Goal: Transaction & Acquisition: Book appointment/travel/reservation

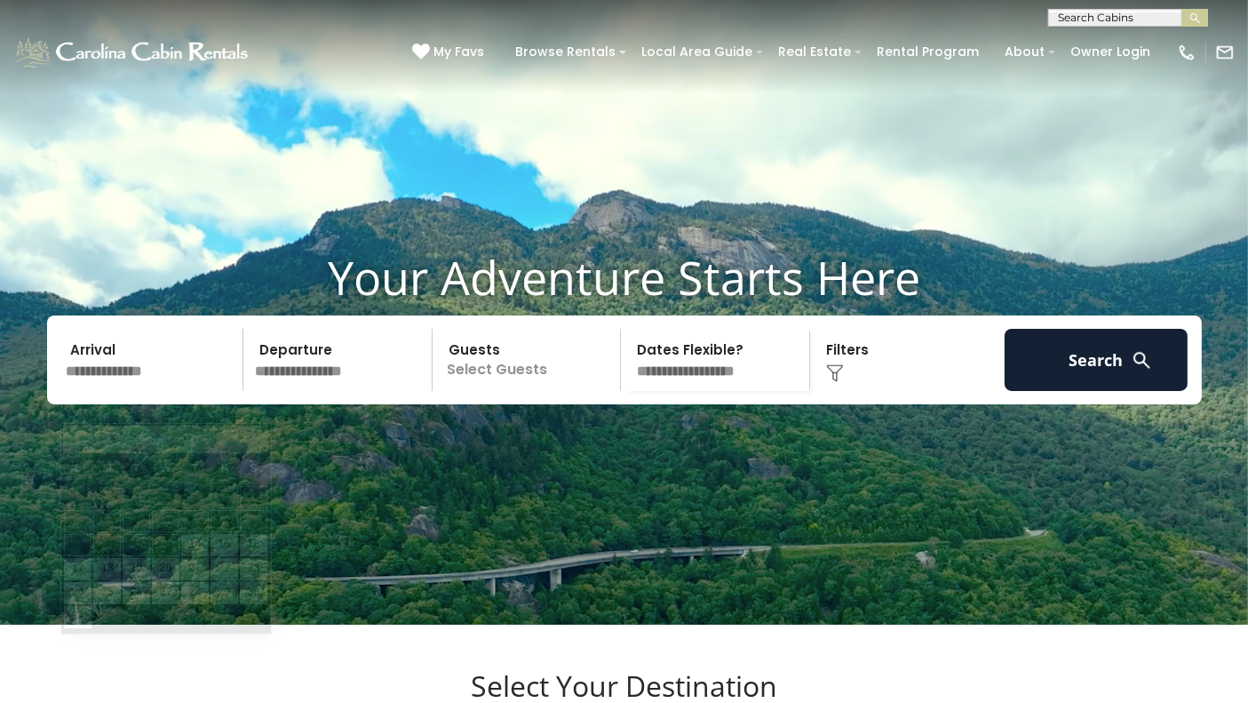
click at [91, 391] on input "text" at bounding box center [152, 360] width 184 height 62
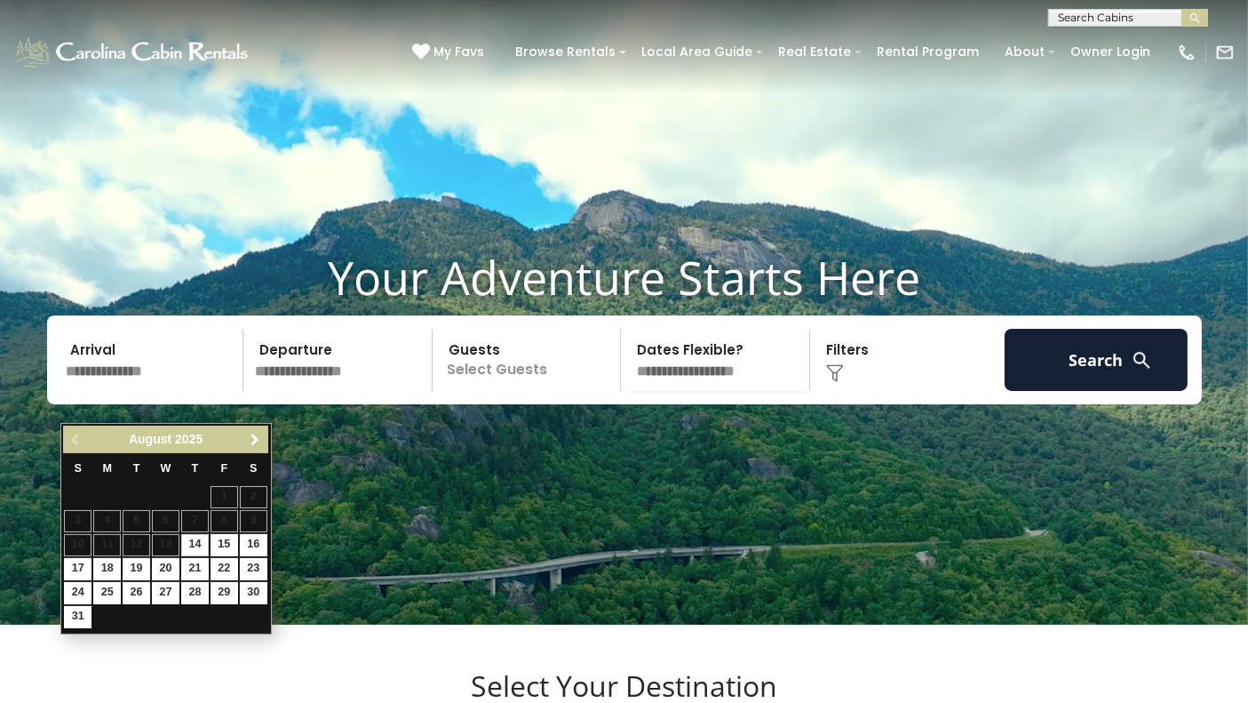
click at [254, 437] on span "Next" at bounding box center [255, 440] width 14 height 14
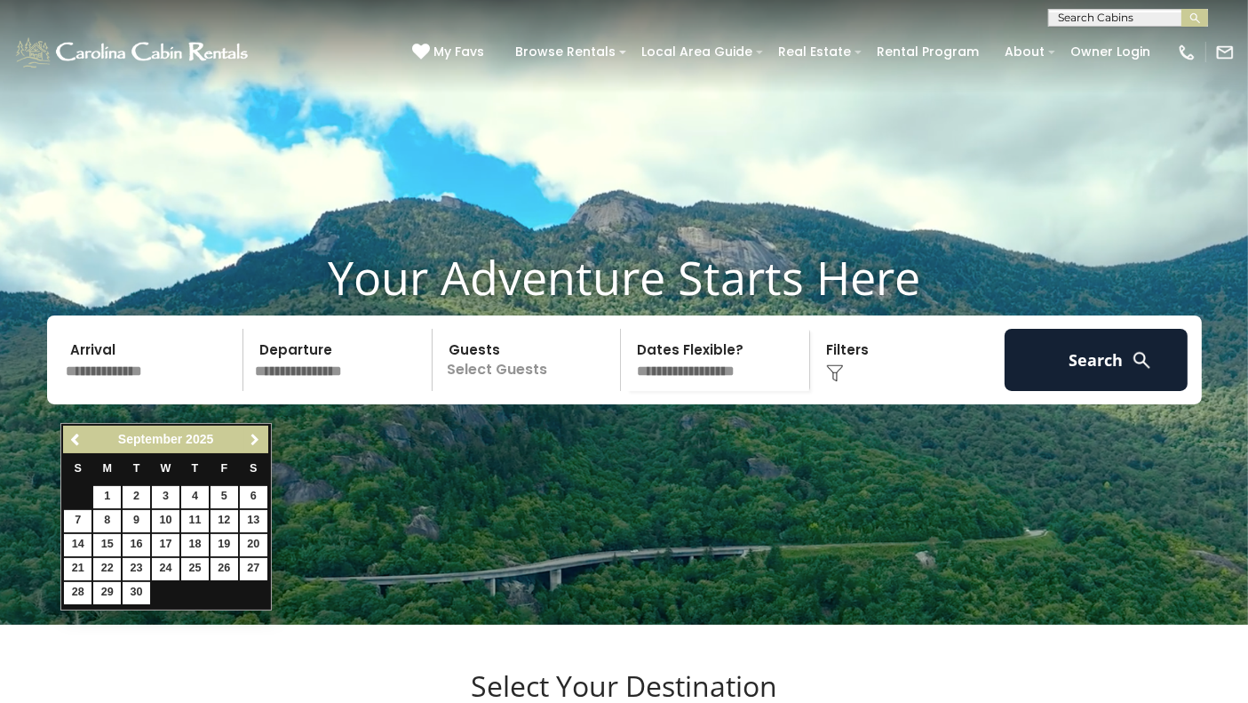
click at [254, 437] on span "Next" at bounding box center [255, 440] width 14 height 14
click at [227, 540] on link "17" at bounding box center [225, 545] width 28 height 22
type input "********"
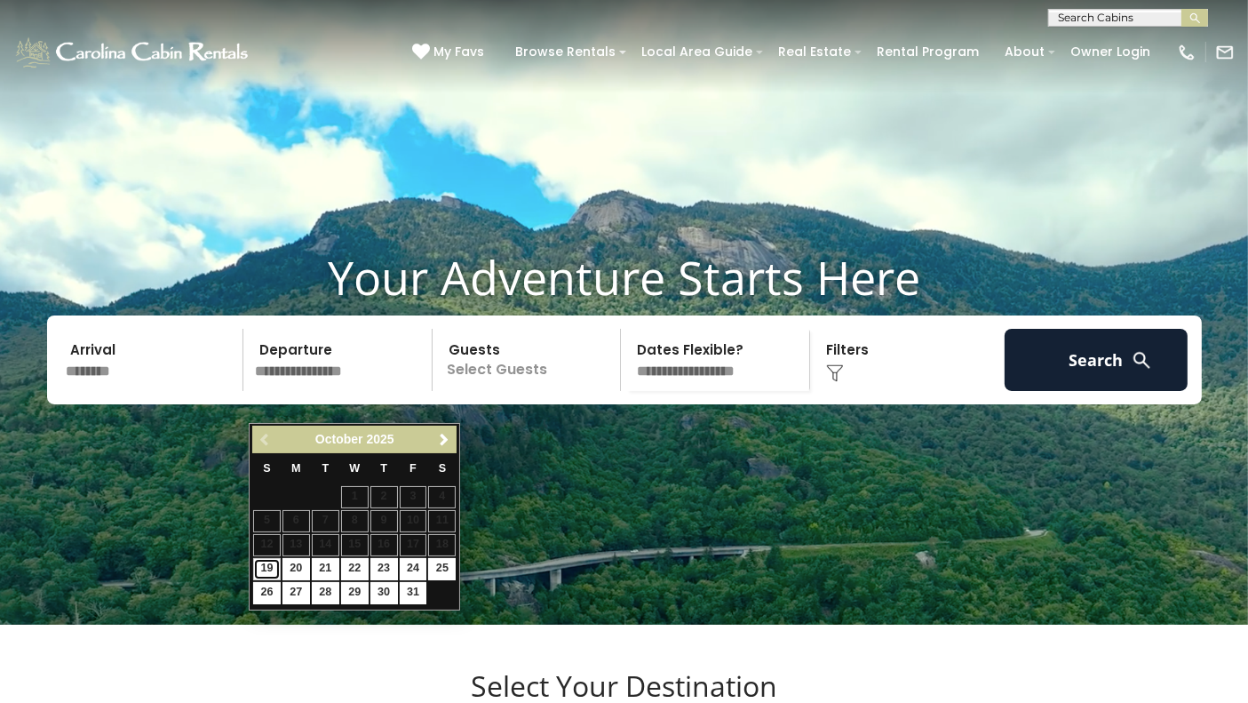
click at [276, 564] on link "19" at bounding box center [267, 569] width 28 height 22
type input "********"
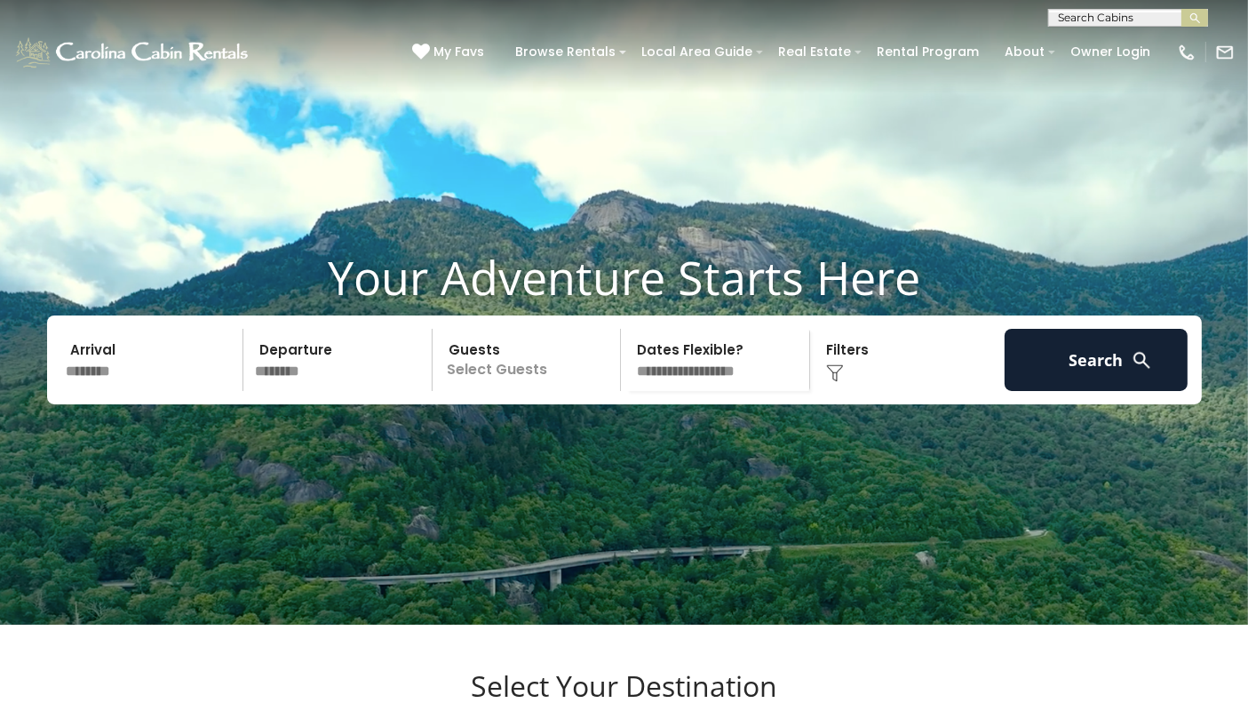
click at [477, 391] on p "Select Guests" at bounding box center [529, 360] width 183 height 62
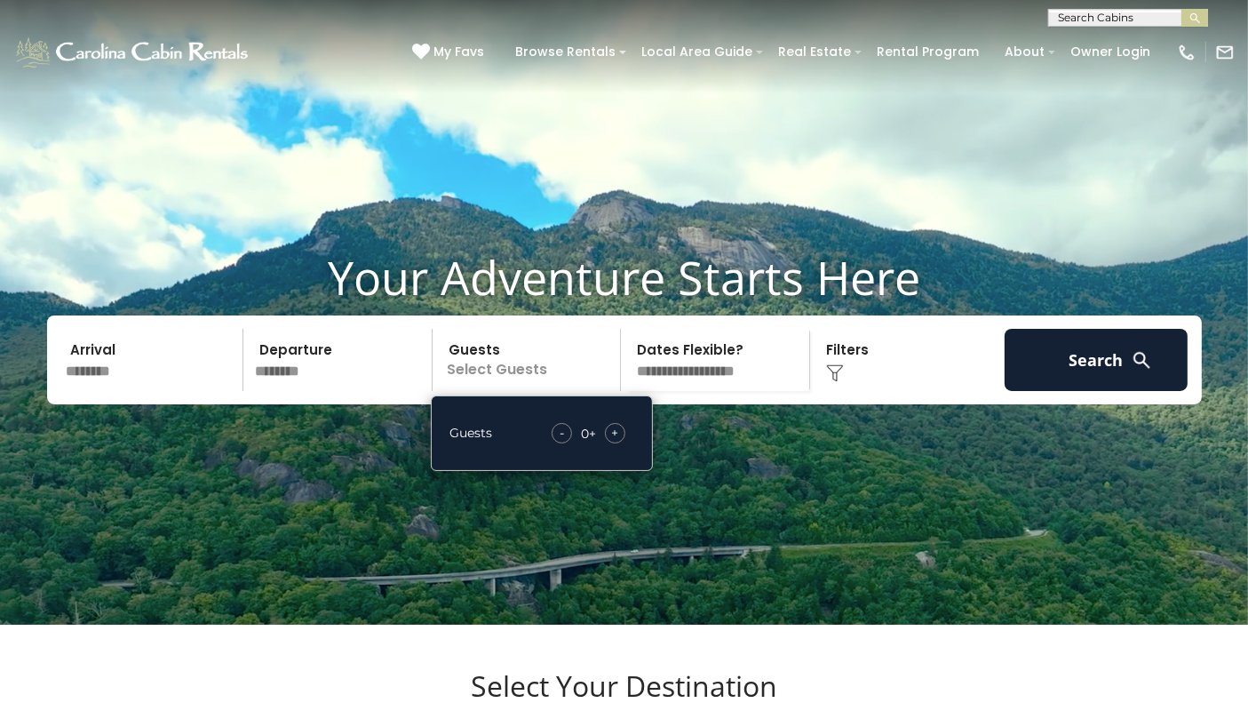
click at [611, 442] on span "+" at bounding box center [614, 433] width 7 height 18
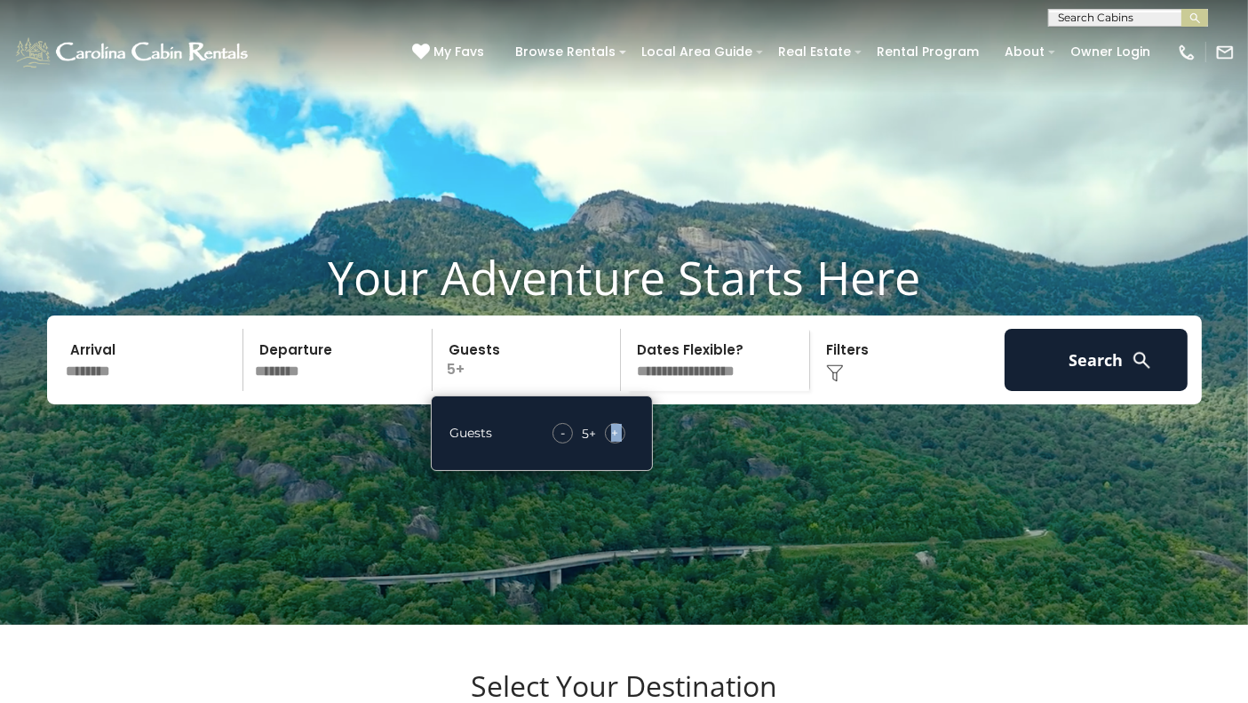
click at [611, 442] on span "+" at bounding box center [614, 433] width 7 height 18
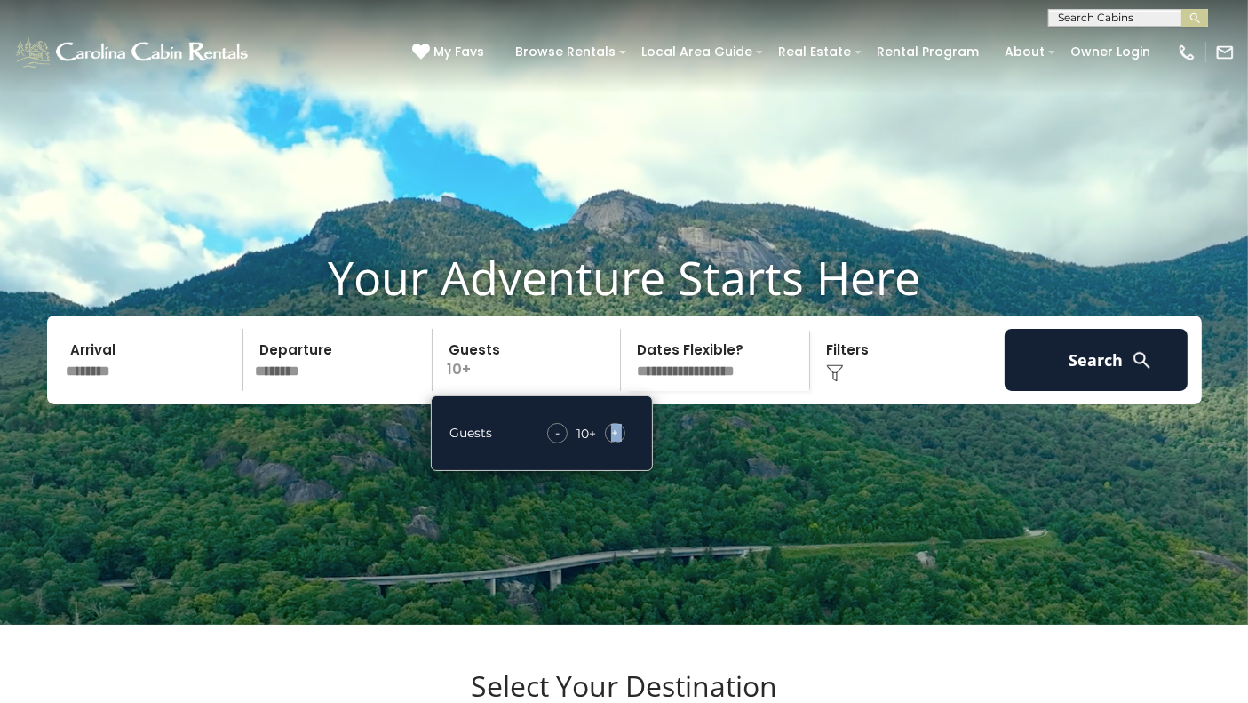
click at [611, 442] on span "+" at bounding box center [614, 433] width 7 height 18
click at [742, 382] on select "**********" at bounding box center [717, 360] width 183 height 62
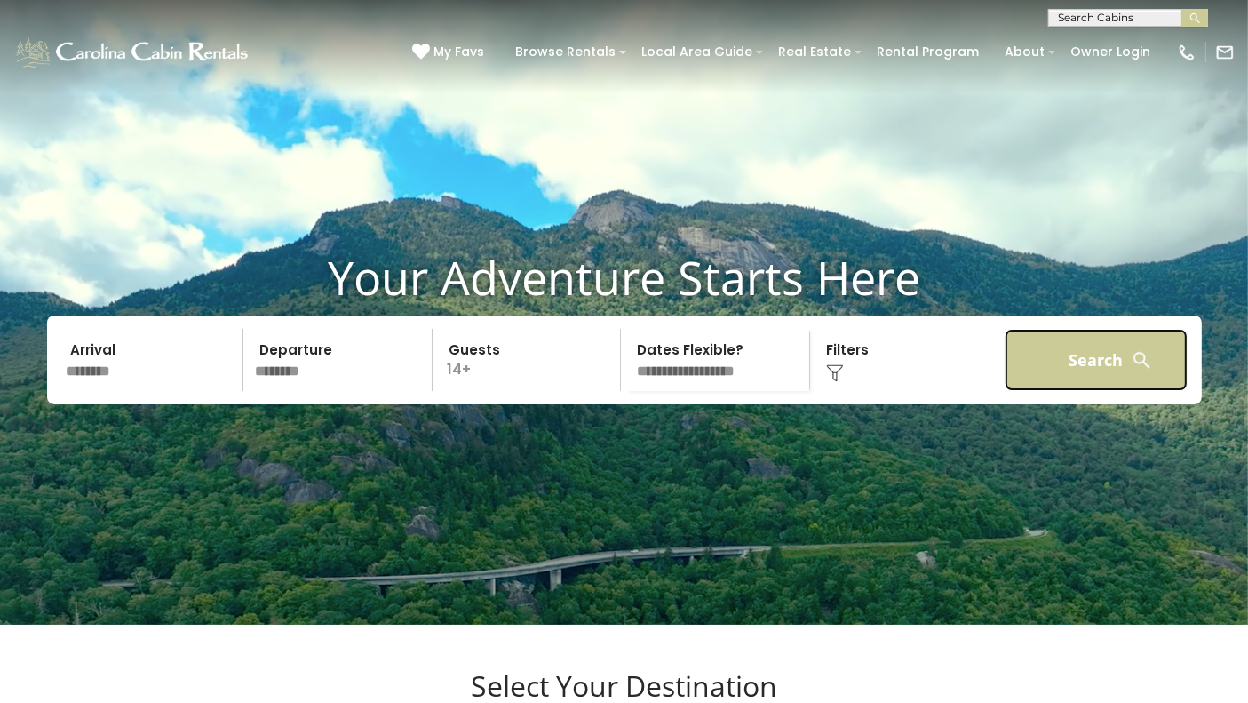
click at [1043, 378] on button "Search" at bounding box center [1097, 360] width 184 height 62
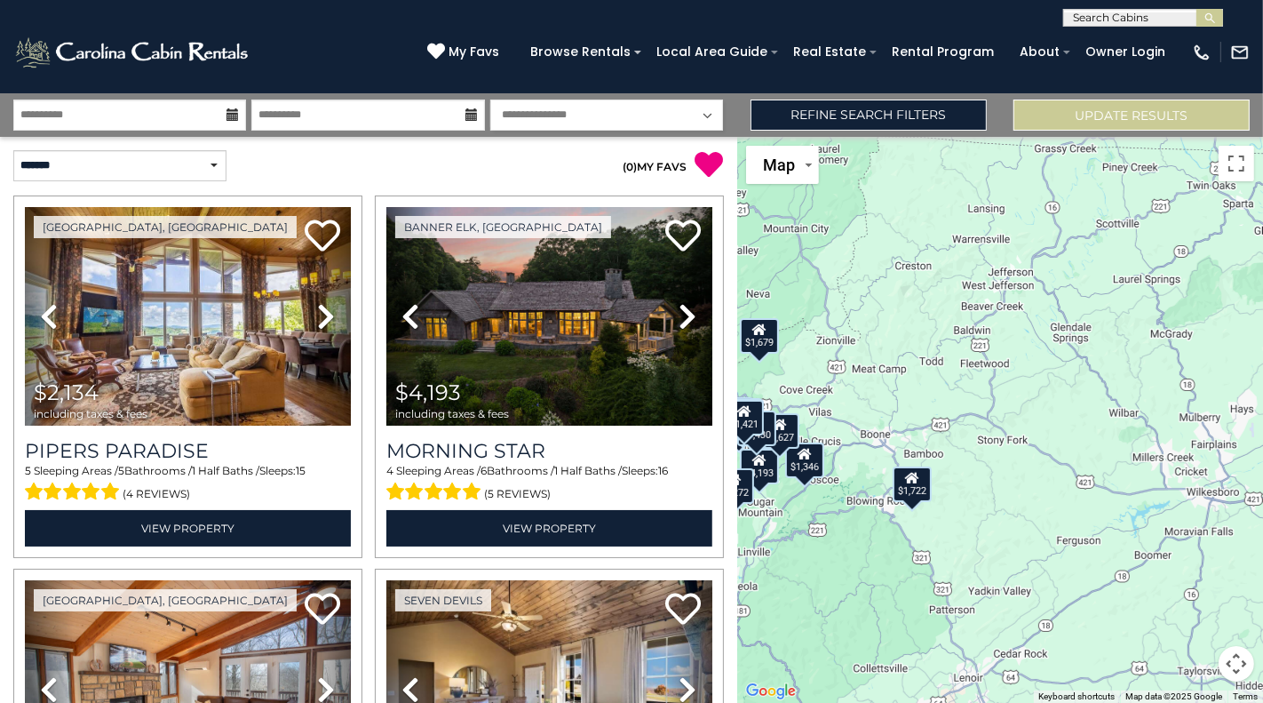
drag, startPoint x: 1086, startPoint y: 468, endPoint x: 890, endPoint y: 500, distance: 198.1
click at [890, 500] on div "$2,134 $4,193 $1,467 $1,346 $1,901 $1,952 $1,627 $1,591 $1,597 $2,272 $1,679 $1…" at bounding box center [1000, 420] width 527 height 566
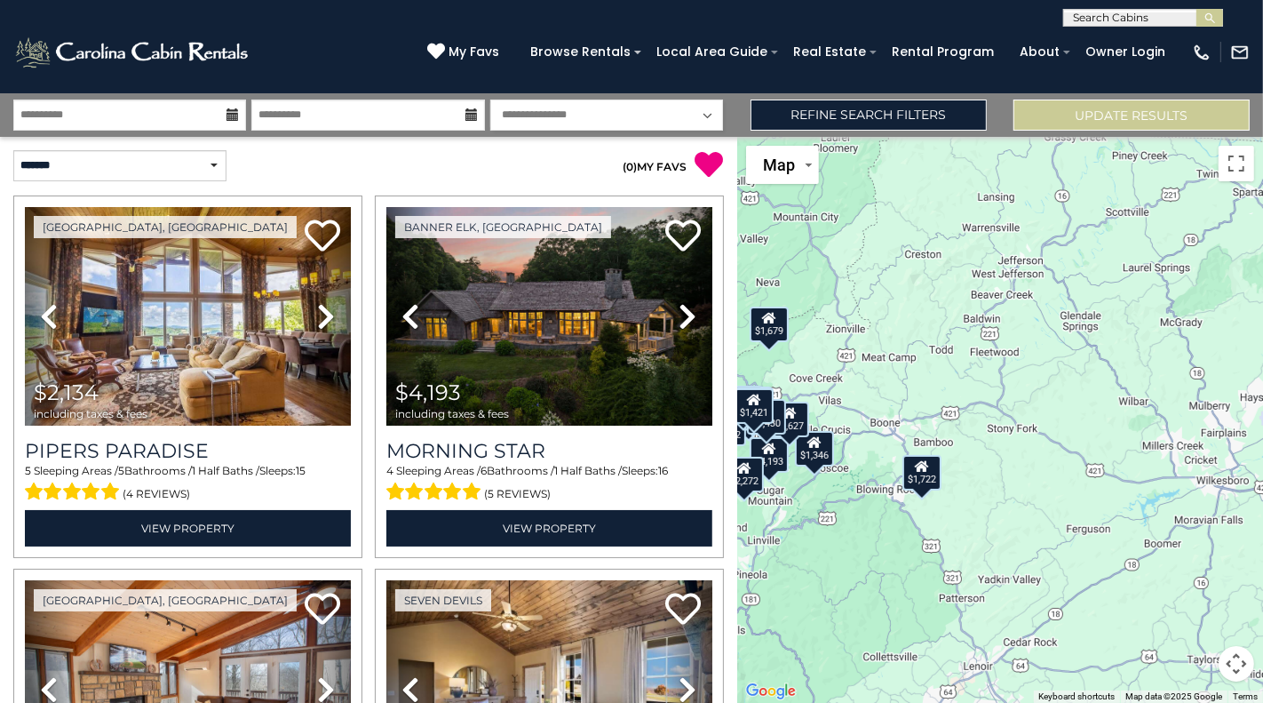
click at [911, 498] on div "$2,134 $4,193 $1,467 $1,346 $1,901 $1,952 $1,627 $1,591 $1,597 $2,272 $1,679 $1…" at bounding box center [1000, 420] width 527 height 566
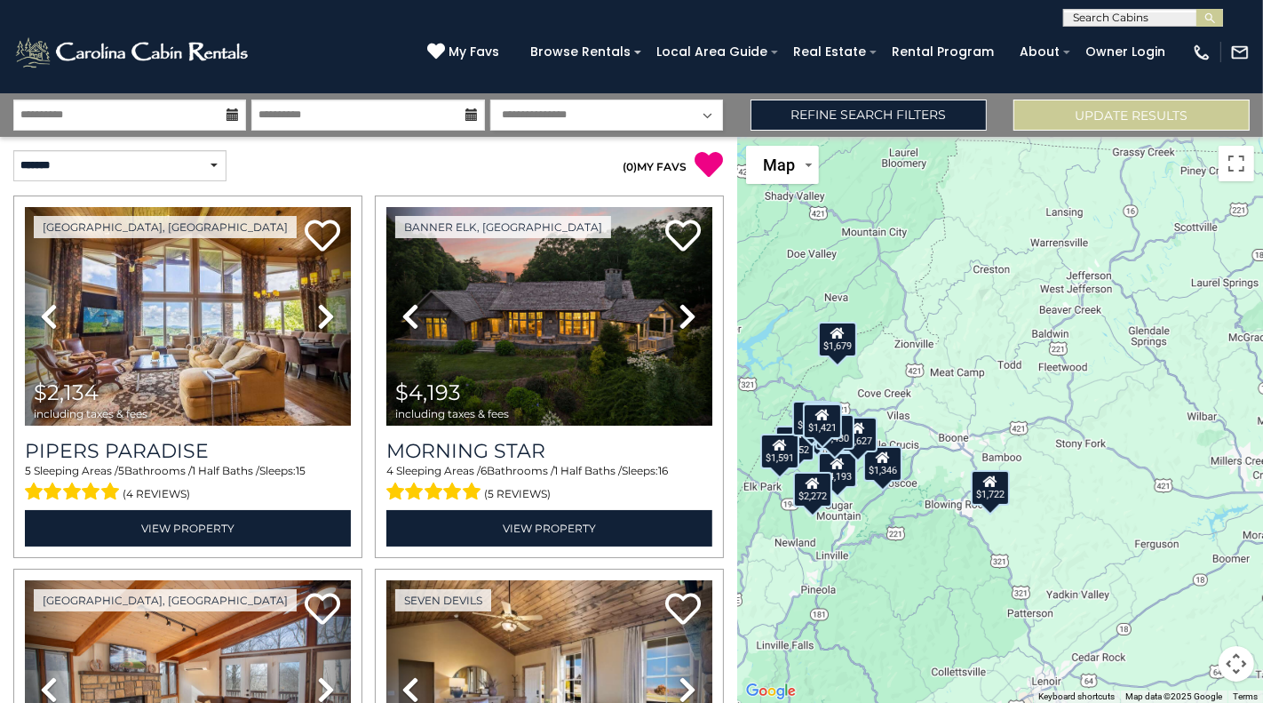
drag, startPoint x: 838, startPoint y: 471, endPoint x: 911, endPoint y: 485, distance: 74.2
click at [911, 485] on div "$2,134 $4,193 $1,467 $1,346 $1,901 $1,952 $1,627 $1,591 $1,597 $2,272 $1,679 $1…" at bounding box center [1000, 420] width 527 height 566
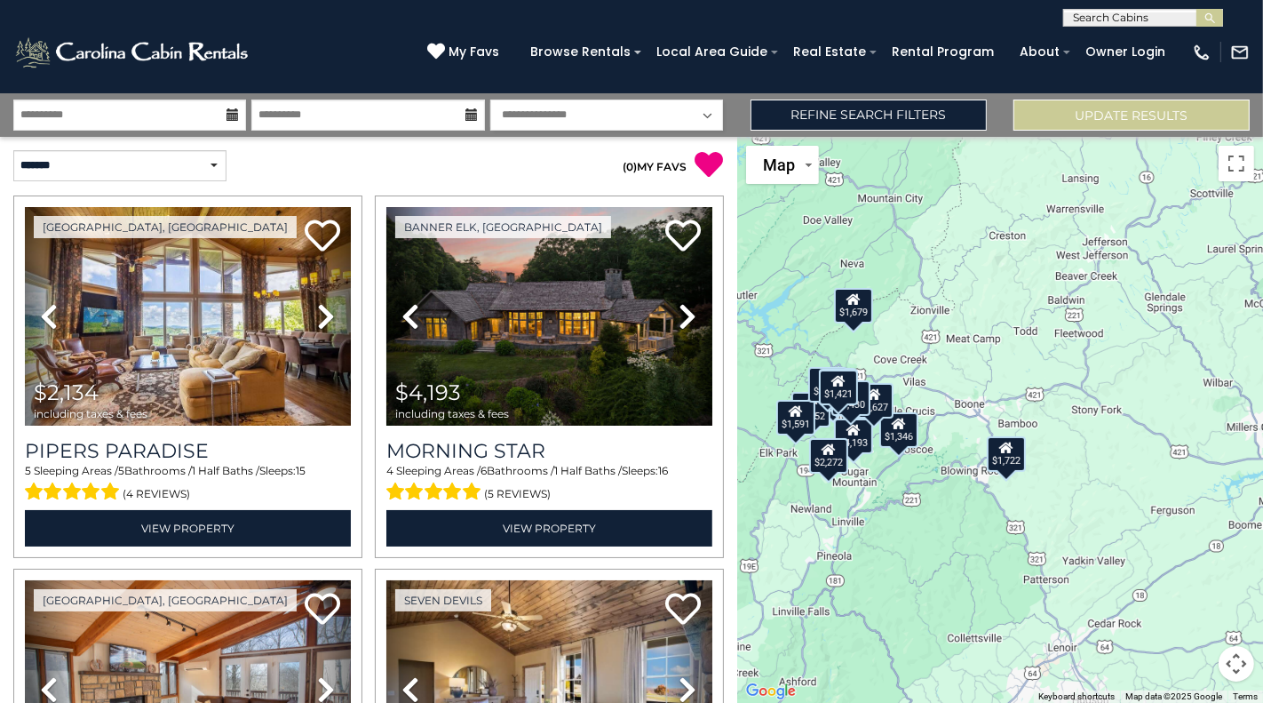
drag, startPoint x: 955, startPoint y: 429, endPoint x: 979, endPoint y: 392, distance: 44.4
click at [979, 392] on div "$2,134 $4,193 $1,467 $1,346 $1,901 $1,952 $1,627 $1,591 $1,597 $2,272 $1,679 $1…" at bounding box center [1000, 420] width 527 height 566
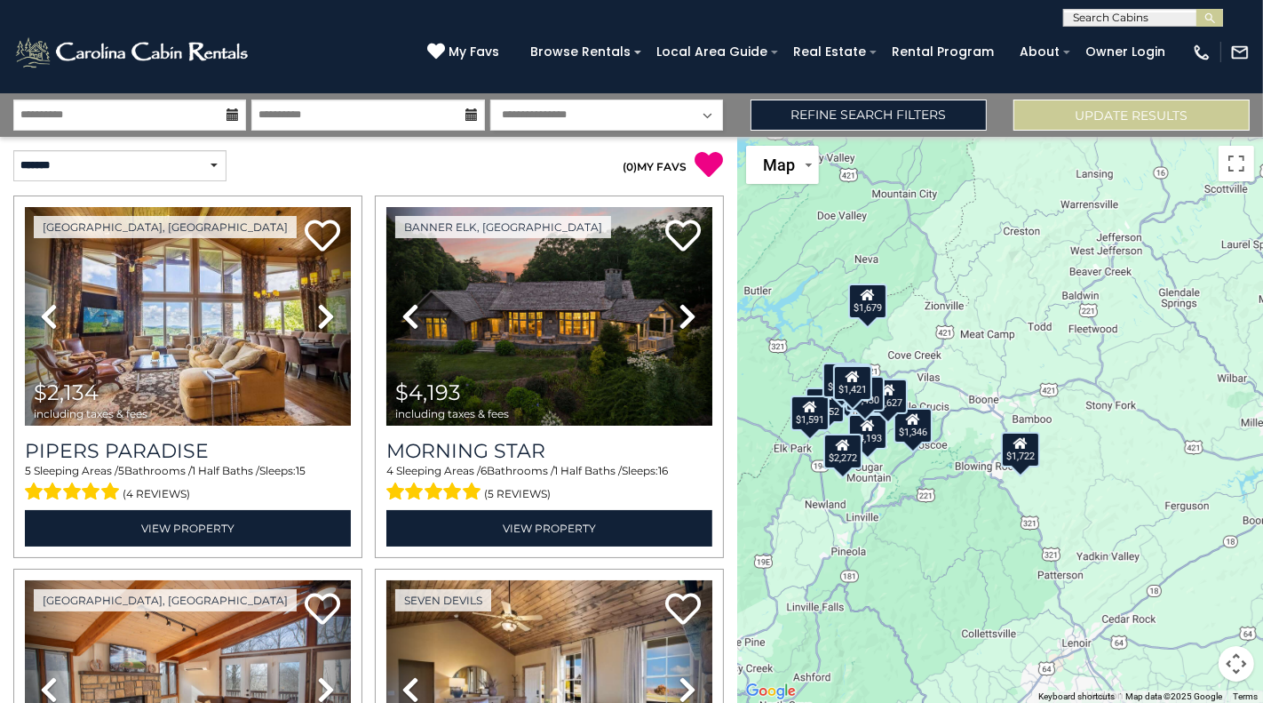
click at [921, 428] on div "$1,346" at bounding box center [912, 425] width 39 height 36
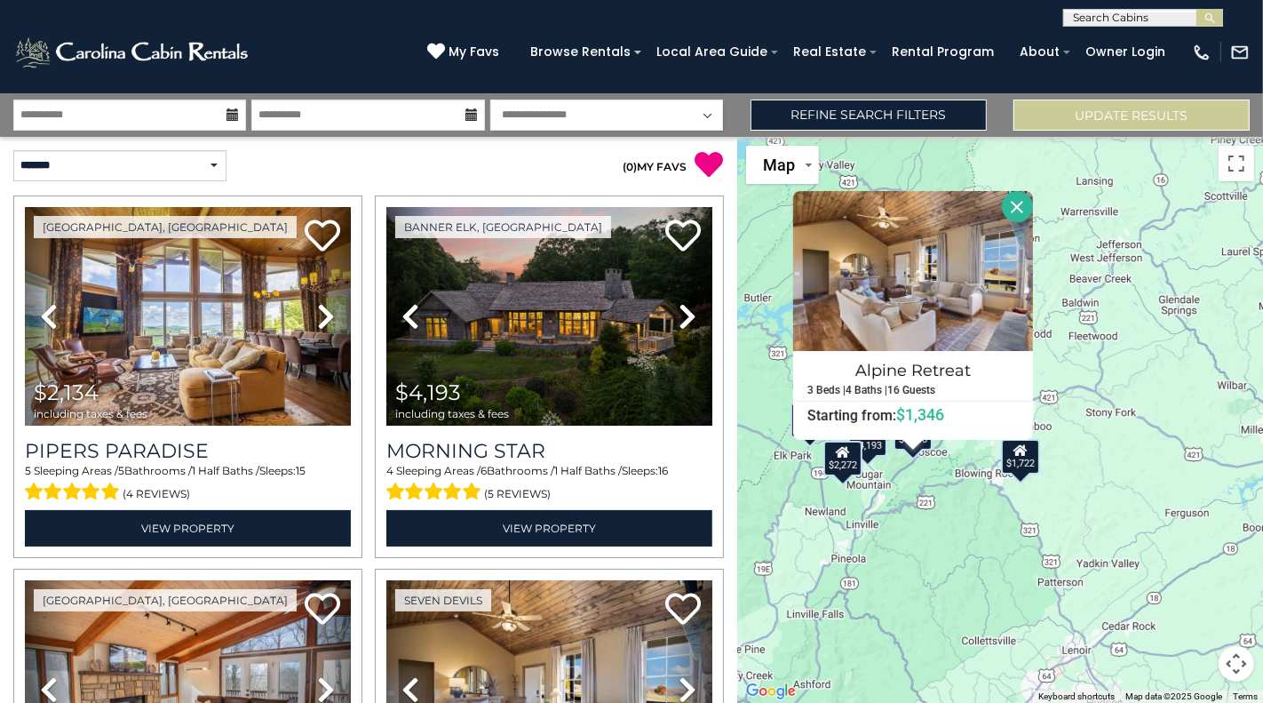
click at [1019, 460] on div "$1,722" at bounding box center [1020, 457] width 39 height 36
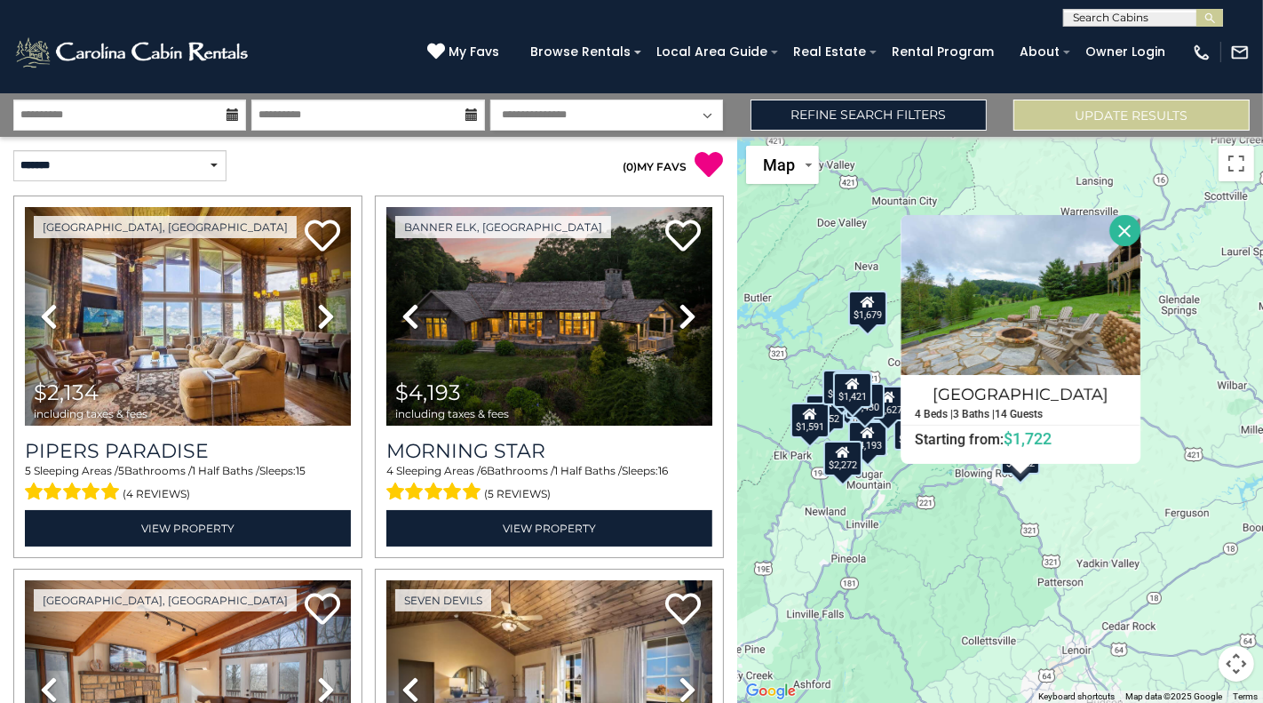
click at [934, 578] on div "$2,134 $4,193 $1,467 $1,346 $1,901 $1,952 $1,627 $1,591 $1,597 $2,272 $1,679 $1…" at bounding box center [1000, 420] width 527 height 566
click at [1127, 235] on button "Close" at bounding box center [1125, 230] width 31 height 31
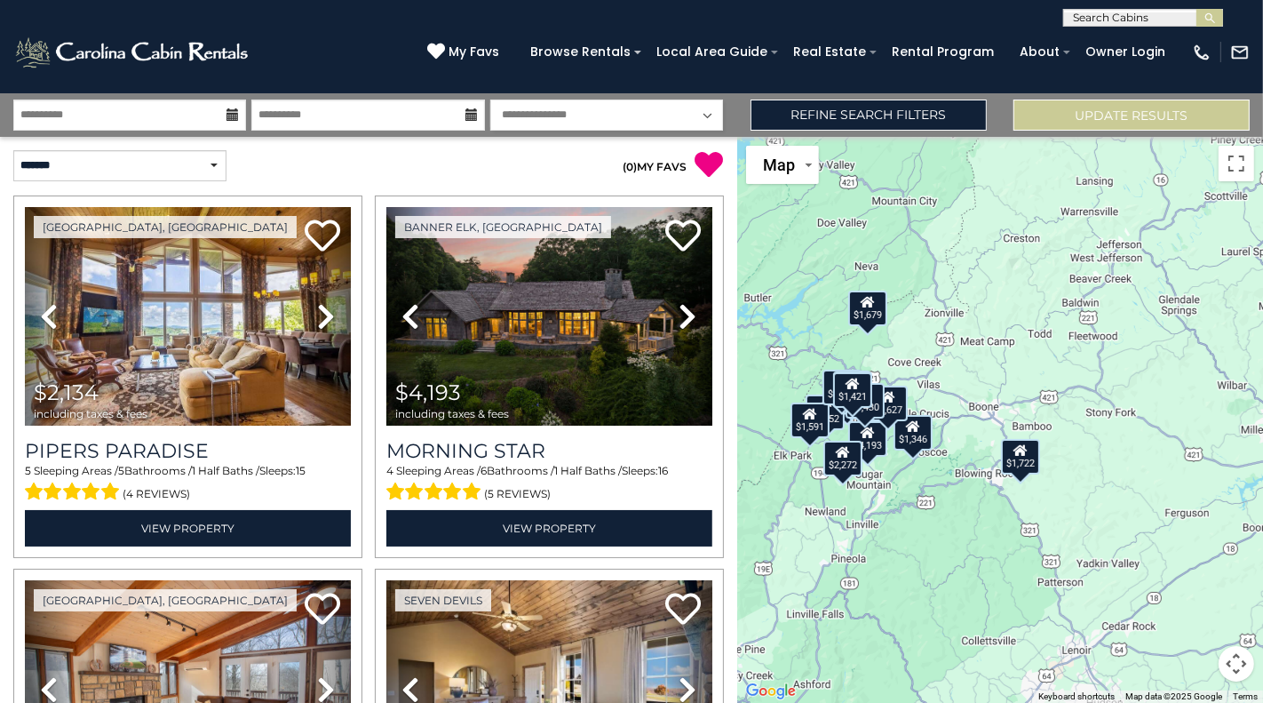
click at [1028, 468] on div "$1,722" at bounding box center [1020, 457] width 39 height 36
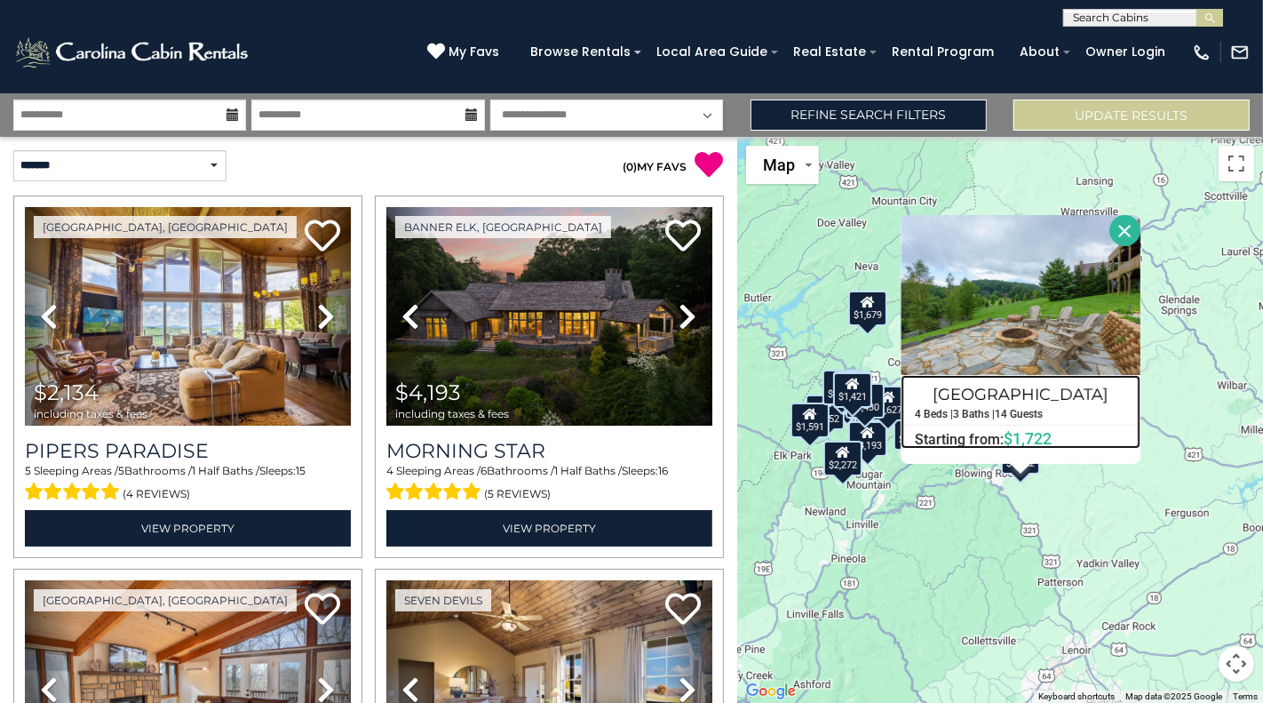
click at [1022, 386] on h4 "Blackberry Lodge" at bounding box center [1021, 393] width 238 height 28
click at [1134, 222] on button "Close" at bounding box center [1125, 230] width 31 height 31
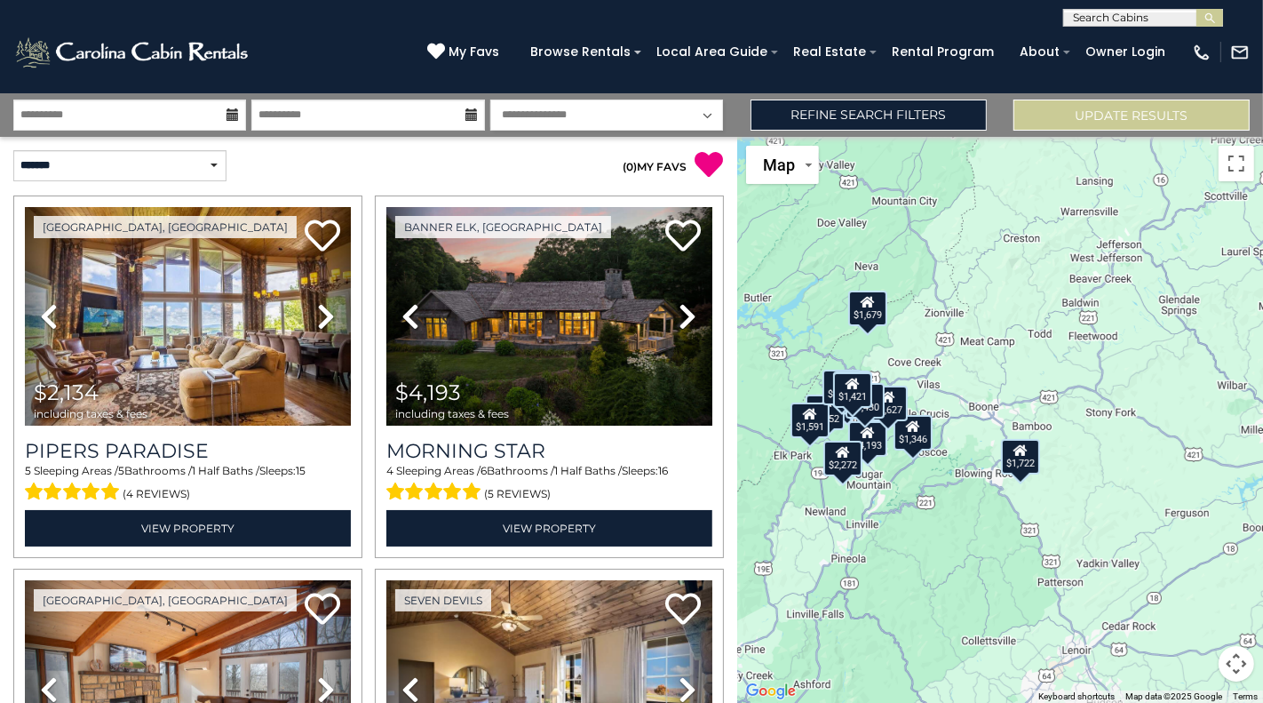
click at [914, 441] on div "$1,346" at bounding box center [912, 432] width 39 height 36
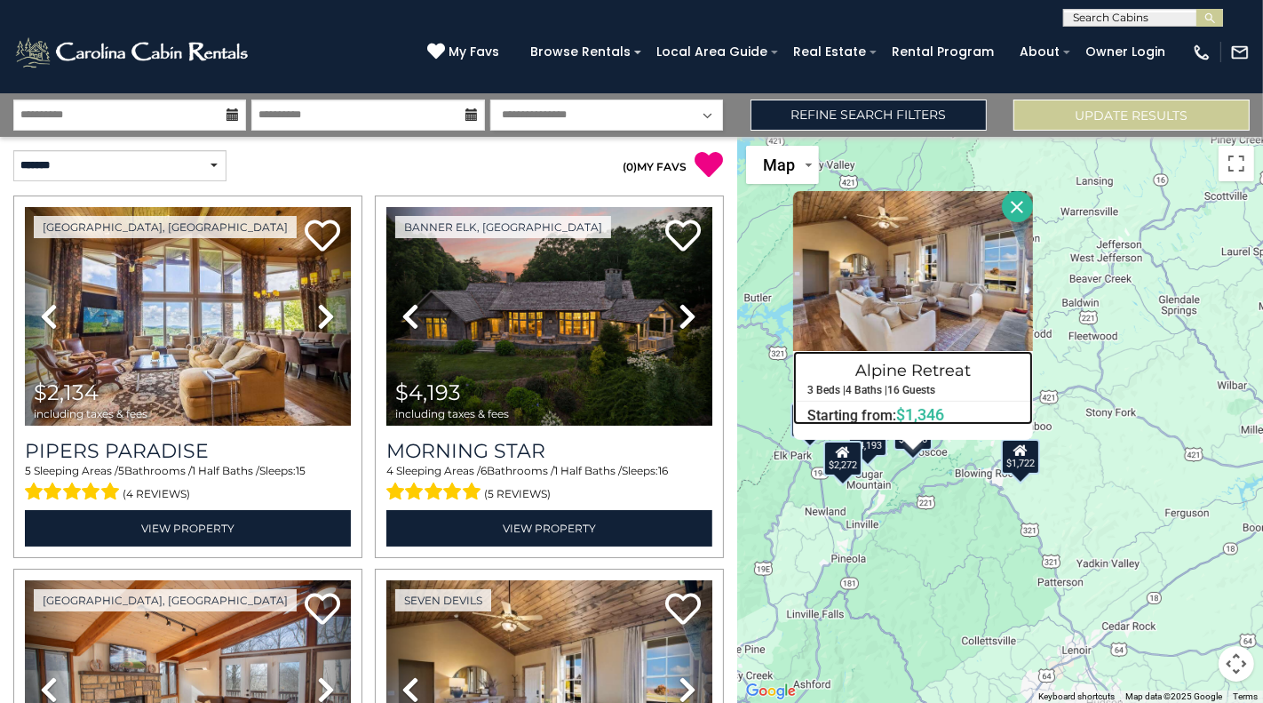
click at [928, 365] on h4 "Alpine Retreat" at bounding box center [913, 370] width 238 height 28
click at [1024, 204] on button "Close" at bounding box center [1017, 206] width 31 height 31
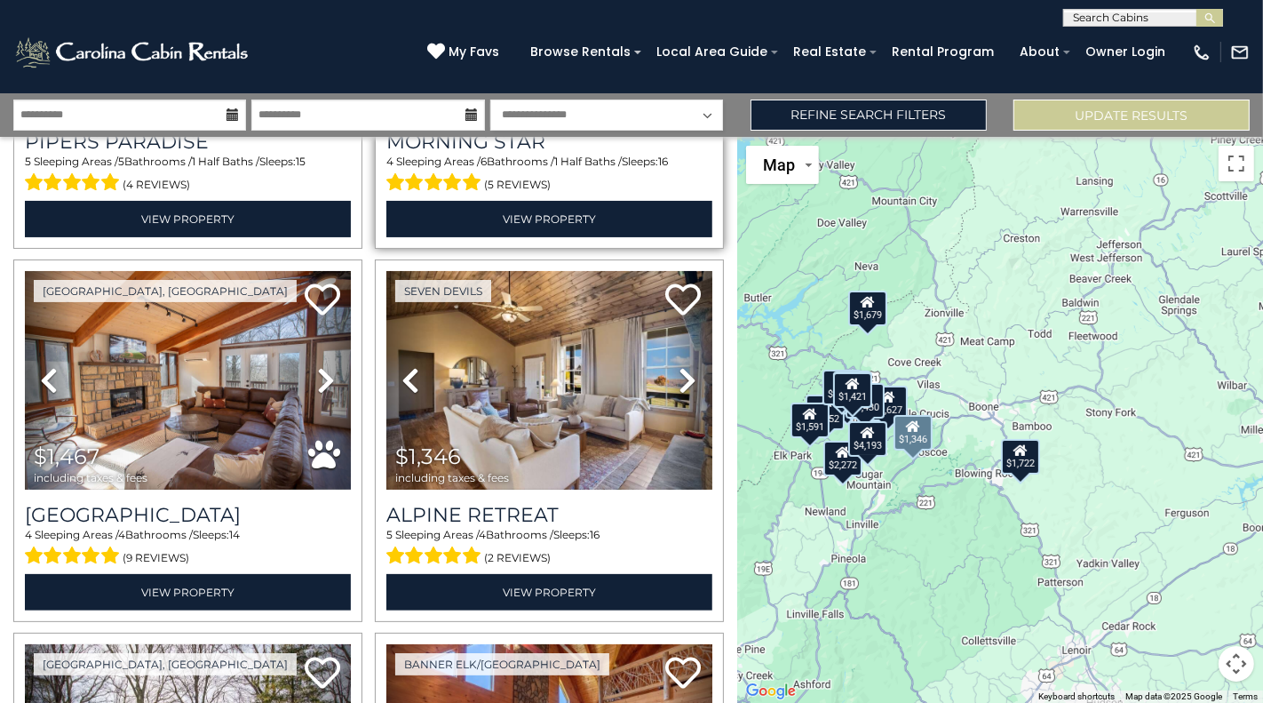
scroll to position [309, 0]
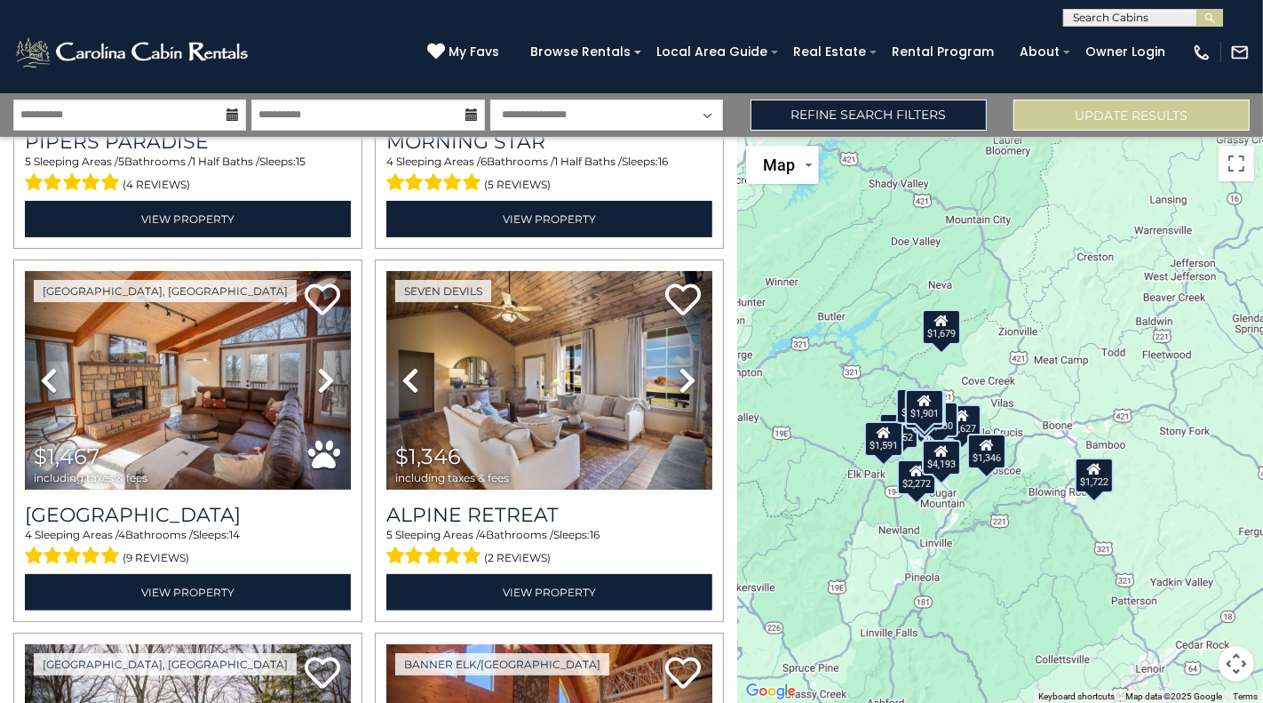
drag, startPoint x: 956, startPoint y: 511, endPoint x: 1041, endPoint y: 537, distance: 89.1
click at [1041, 537] on div "$2,134 $4,193 $1,467 $1,346 $1,901 $1,952 $1,627 $1,591 $1,597 $2,272 $1,679 $1…" at bounding box center [1000, 420] width 527 height 566
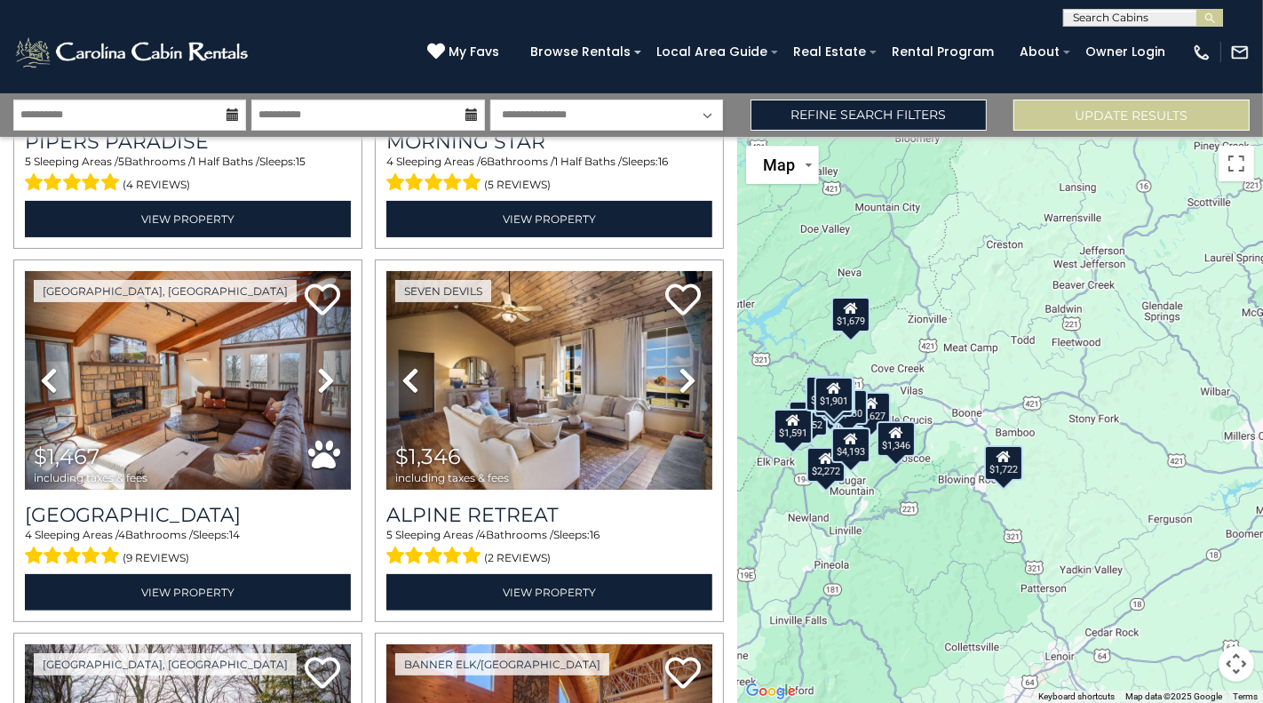
drag, startPoint x: 1152, startPoint y: 451, endPoint x: 1018, endPoint y: 422, distance: 137.3
click at [1018, 422] on div "$2,134 $4,193 $1,467 $1,346 $1,901 $1,952 $1,627 $1,591 $1,597 $2,272 $1,679 $1…" at bounding box center [1000, 420] width 527 height 566
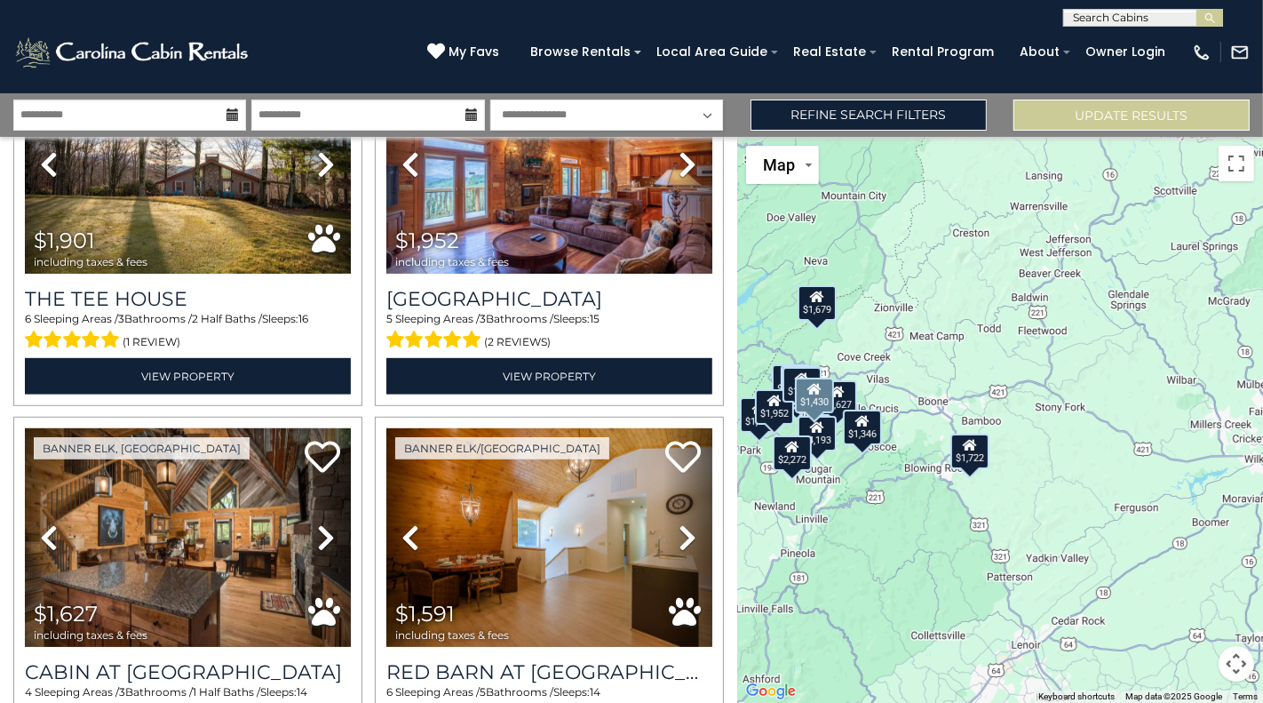
scroll to position [835, 0]
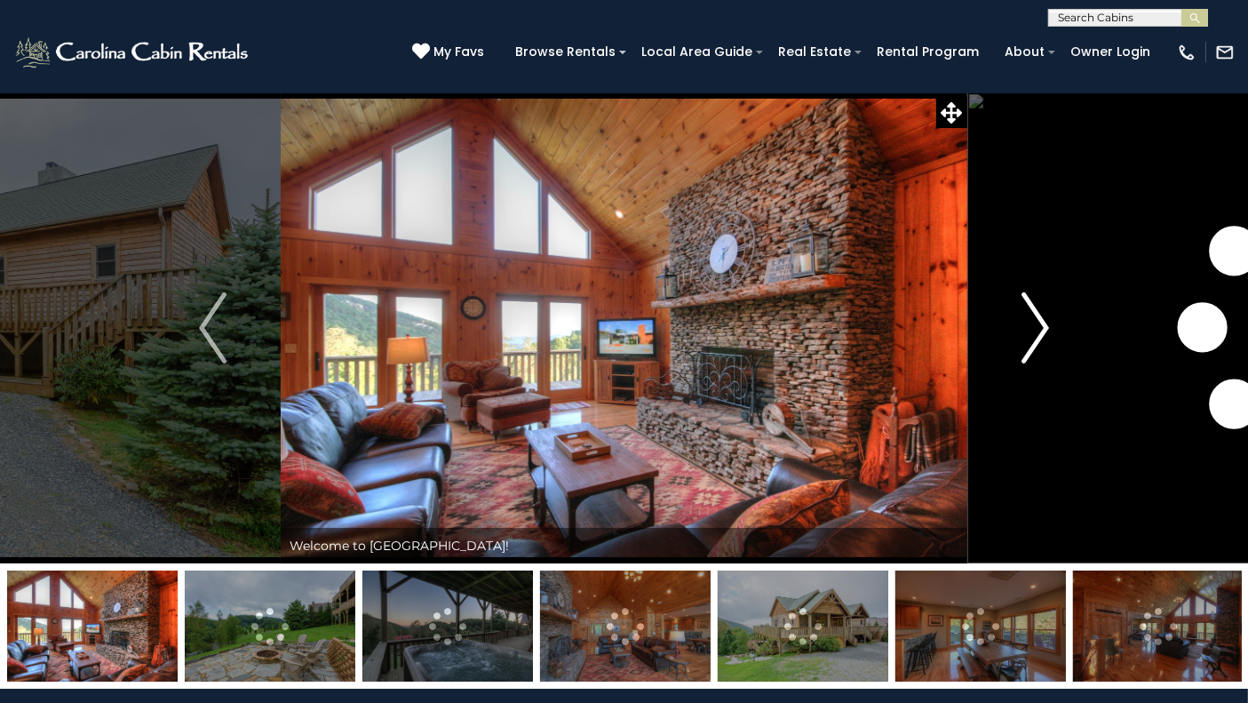
click at [1035, 323] on img "Next" at bounding box center [1035, 327] width 27 height 71
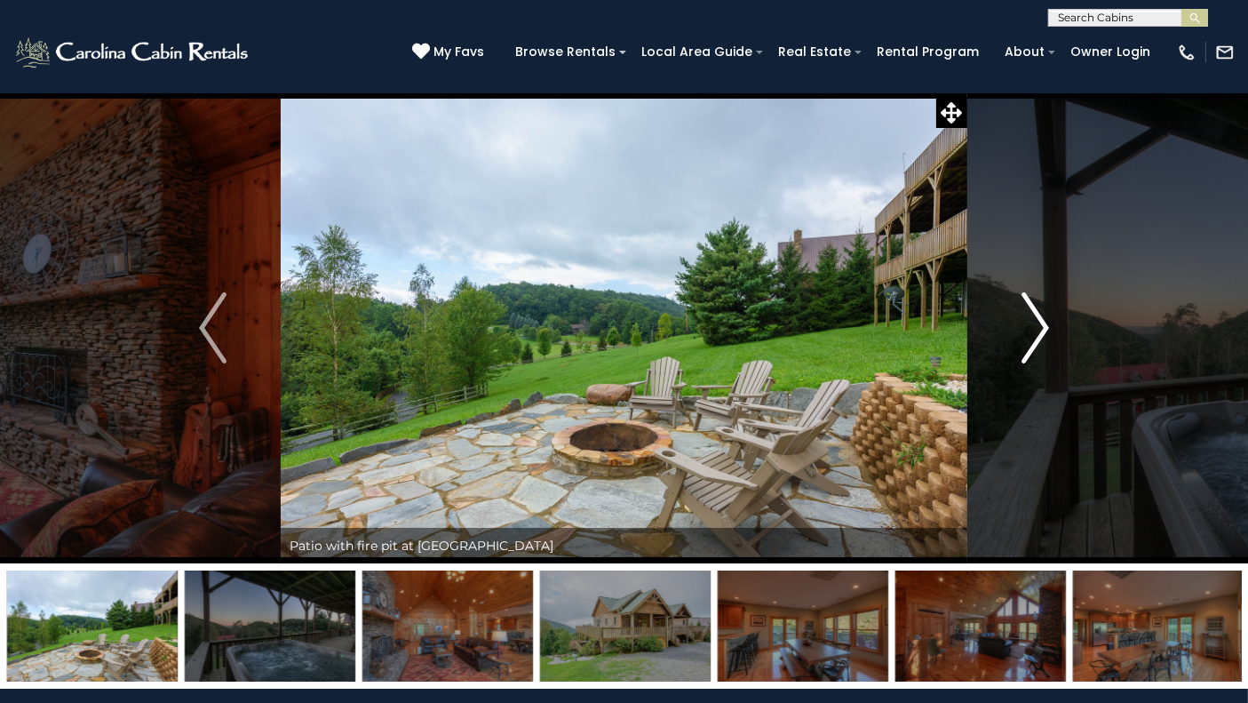
click at [1035, 323] on img "Next" at bounding box center [1035, 327] width 27 height 71
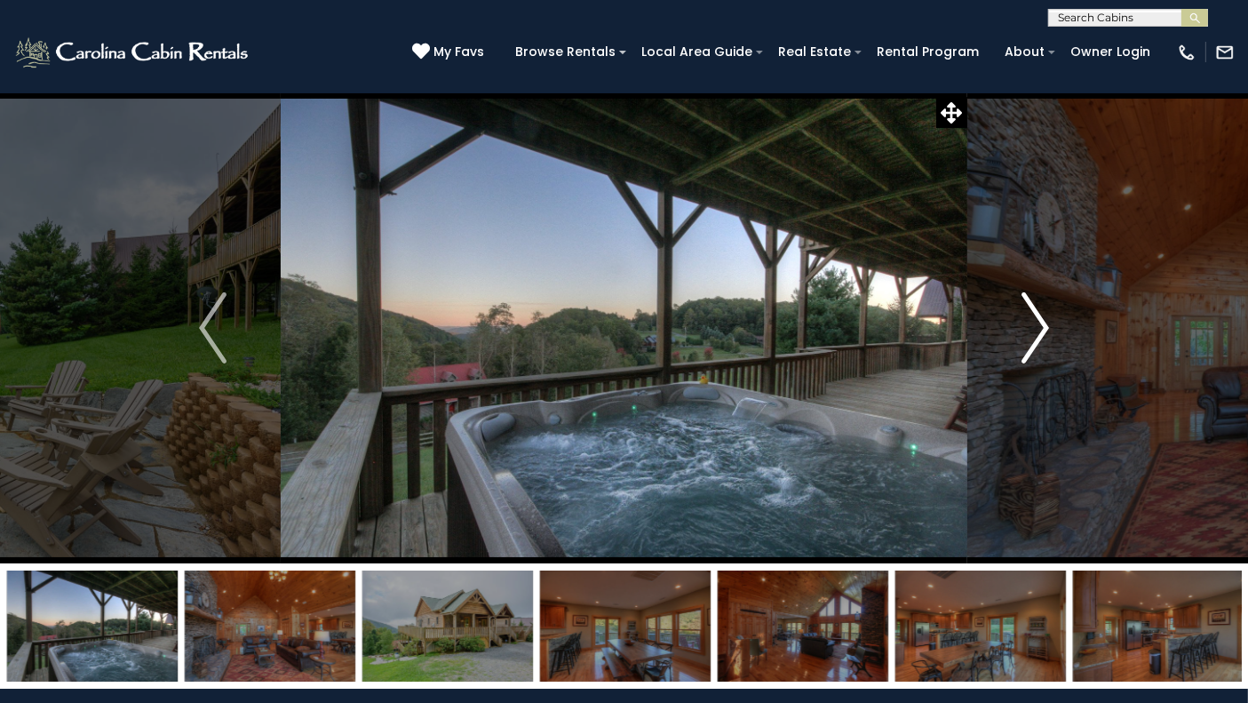
click at [1035, 323] on img "Next" at bounding box center [1035, 327] width 27 height 71
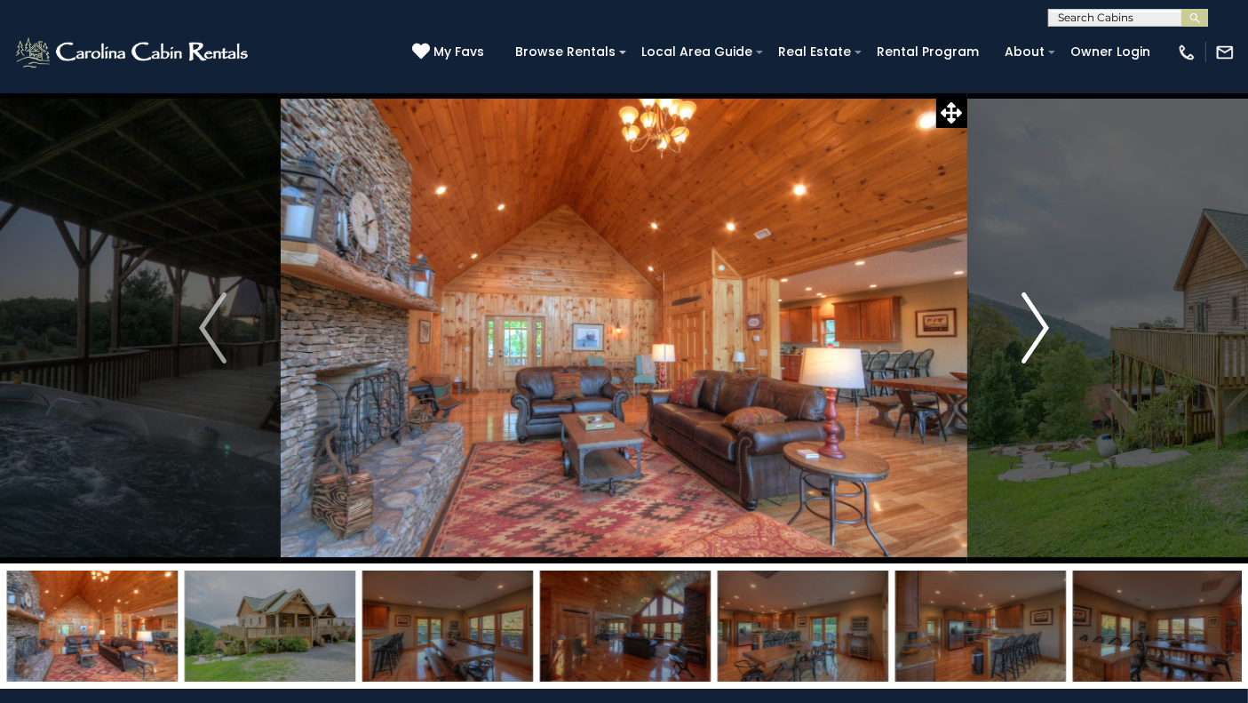
click at [1035, 323] on img "Next" at bounding box center [1035, 327] width 27 height 71
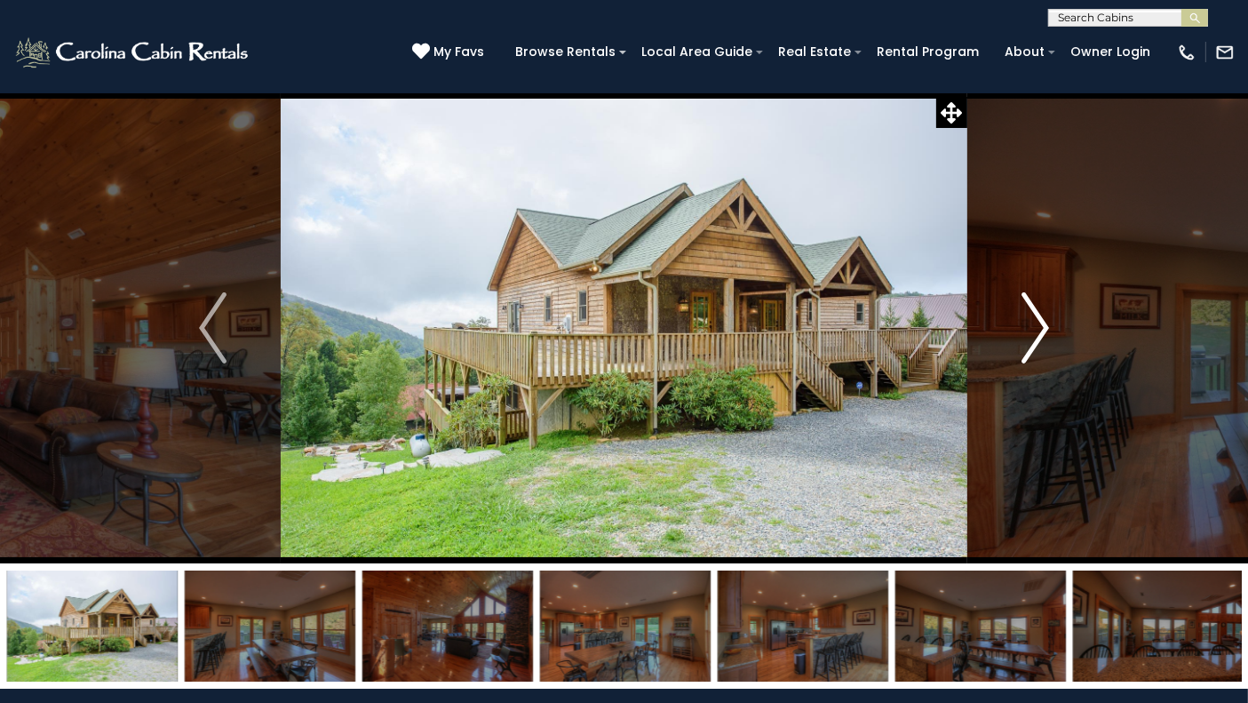
click at [1035, 323] on img "Next" at bounding box center [1035, 327] width 27 height 71
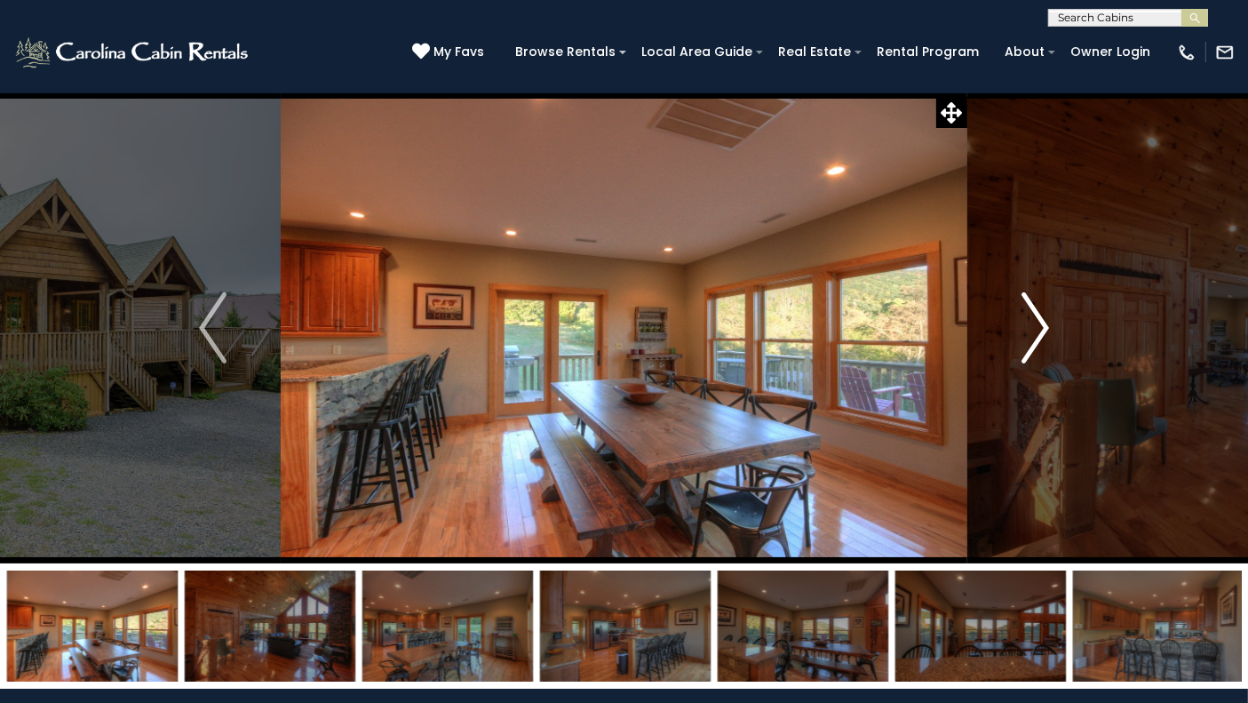
click at [1035, 323] on img "Next" at bounding box center [1035, 327] width 27 height 71
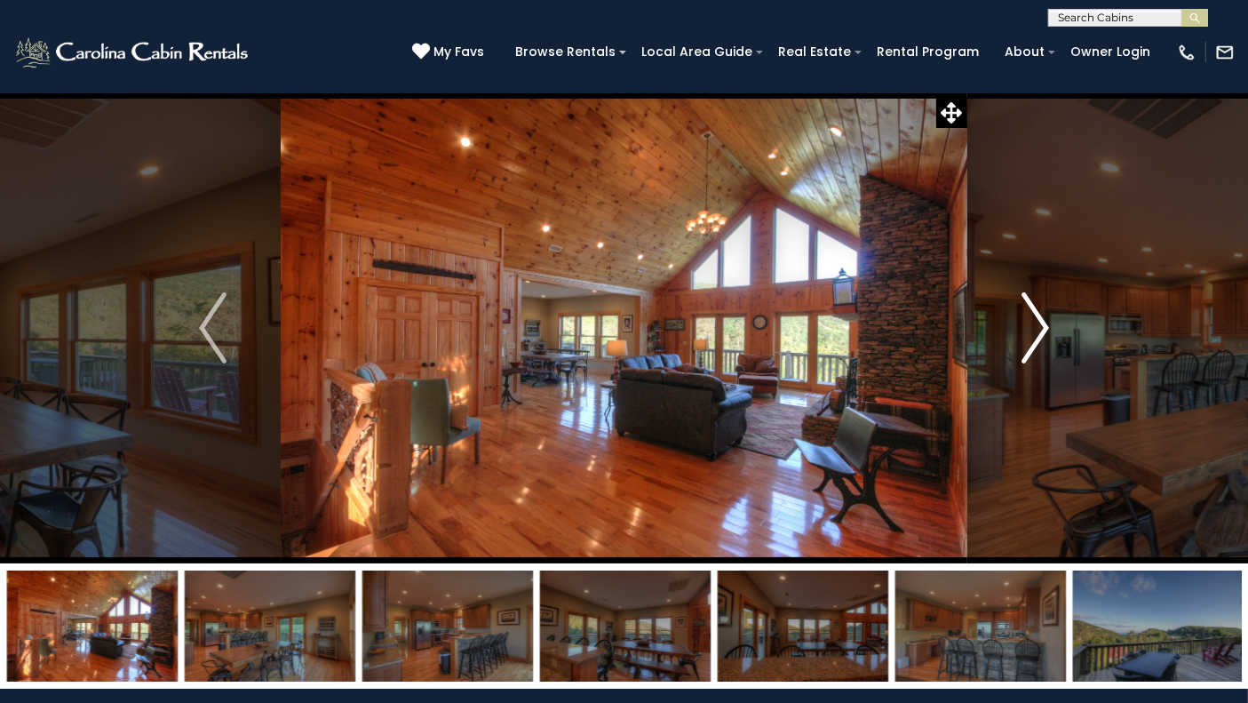
click at [1035, 323] on img "Next" at bounding box center [1035, 327] width 27 height 71
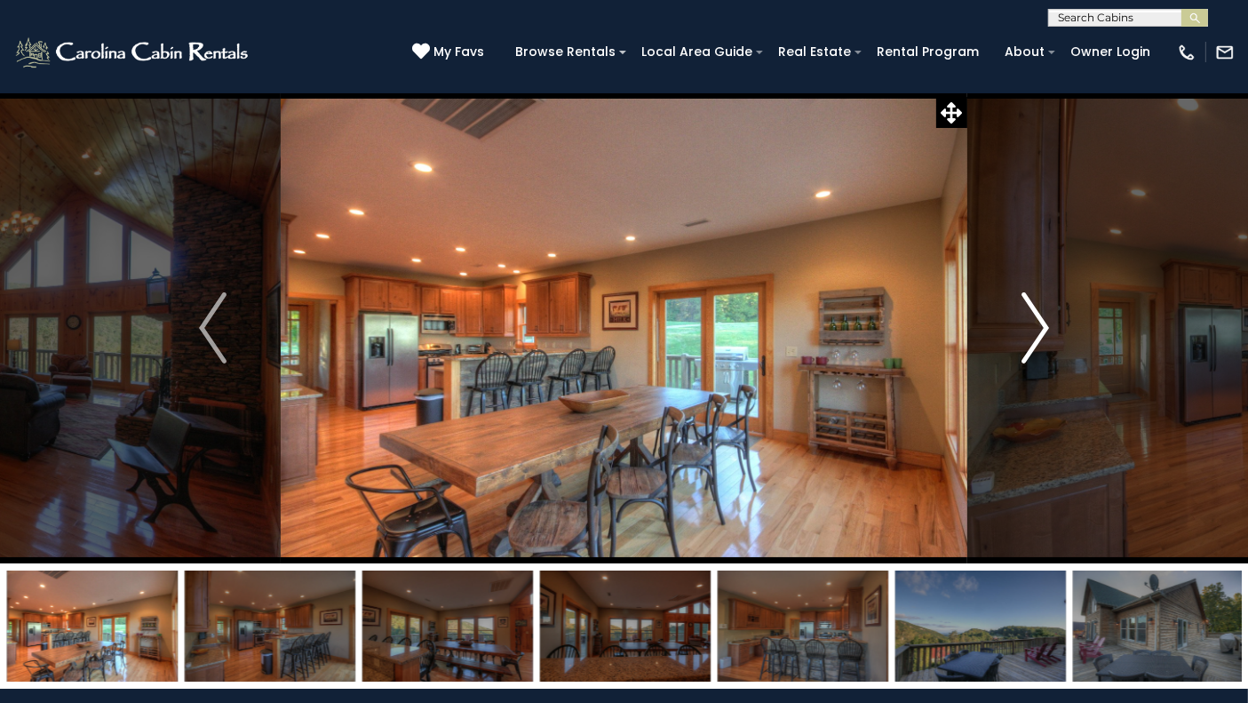
click at [1041, 324] on img "Next" at bounding box center [1035, 327] width 27 height 71
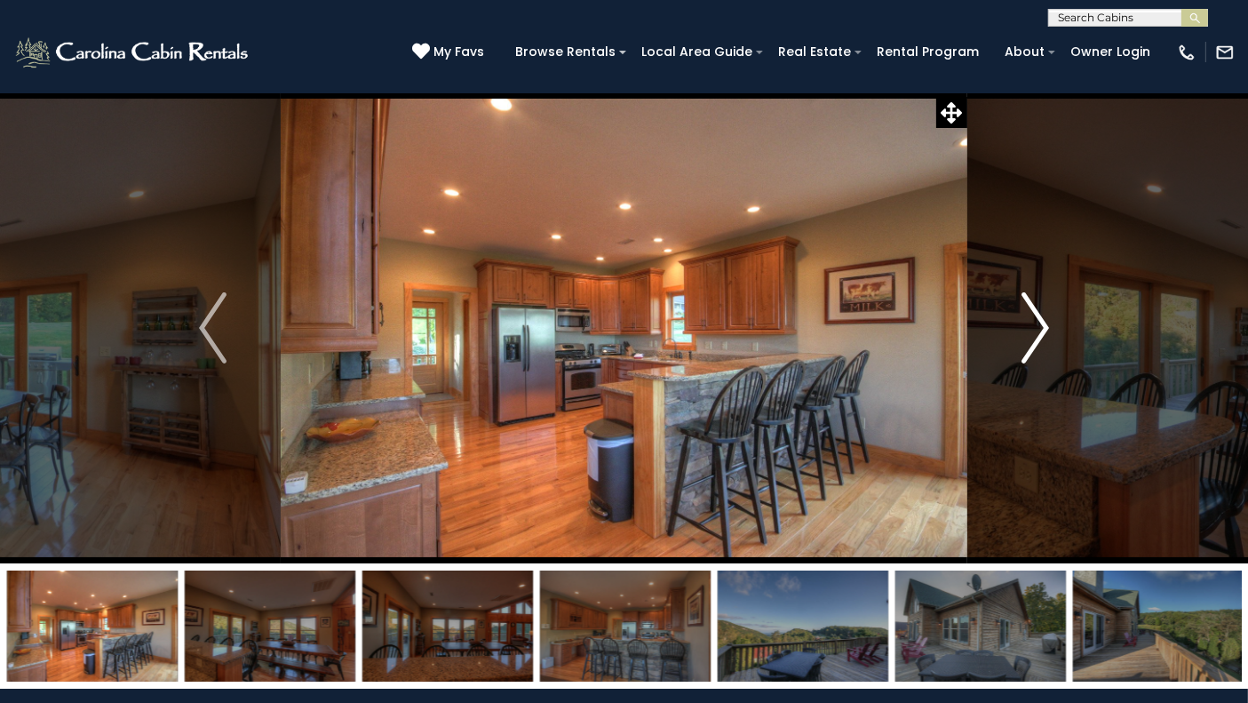
click at [1042, 325] on img "Next" at bounding box center [1035, 327] width 27 height 71
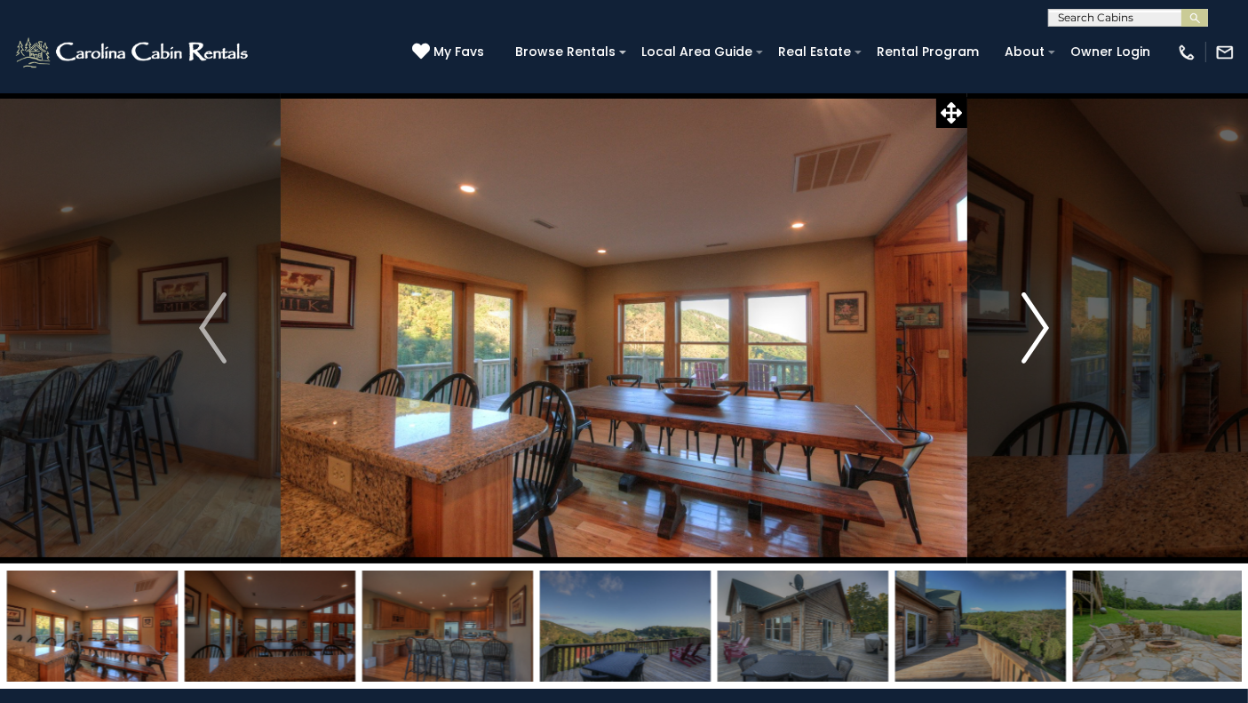
click at [1043, 326] on img "Next" at bounding box center [1035, 327] width 27 height 71
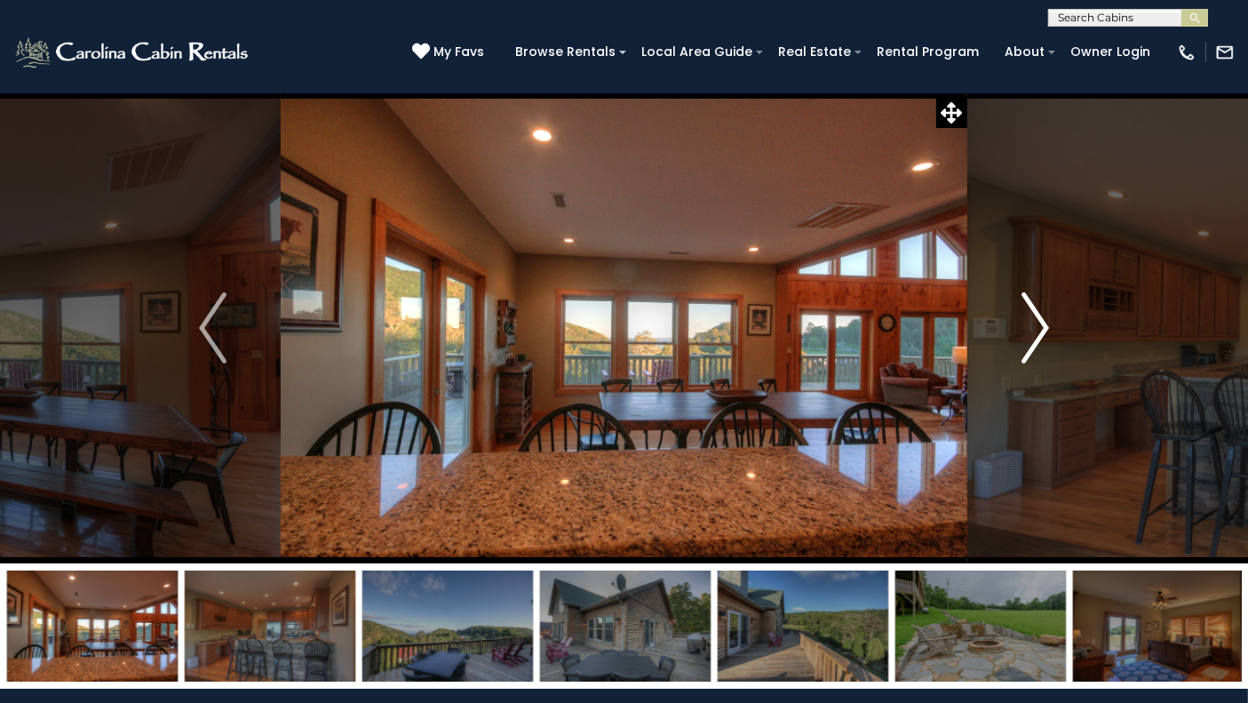
click at [1043, 326] on img "Next" at bounding box center [1035, 327] width 27 height 71
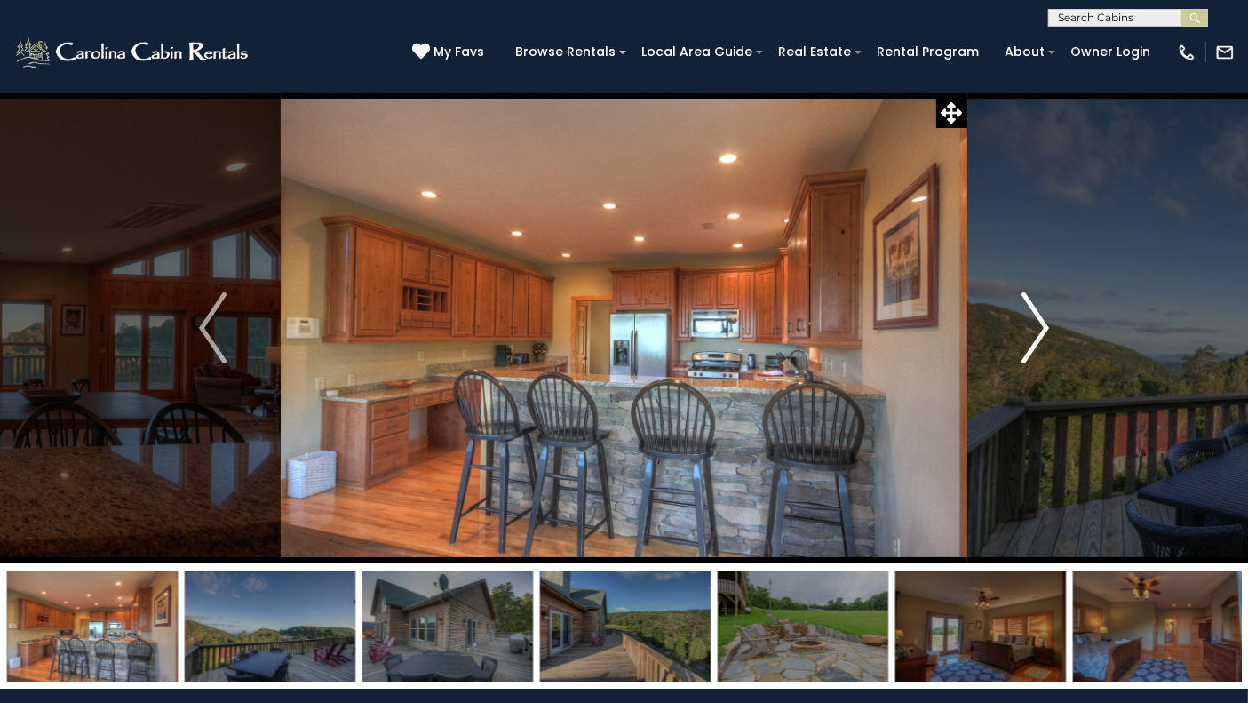
click at [1041, 324] on img "Next" at bounding box center [1035, 327] width 27 height 71
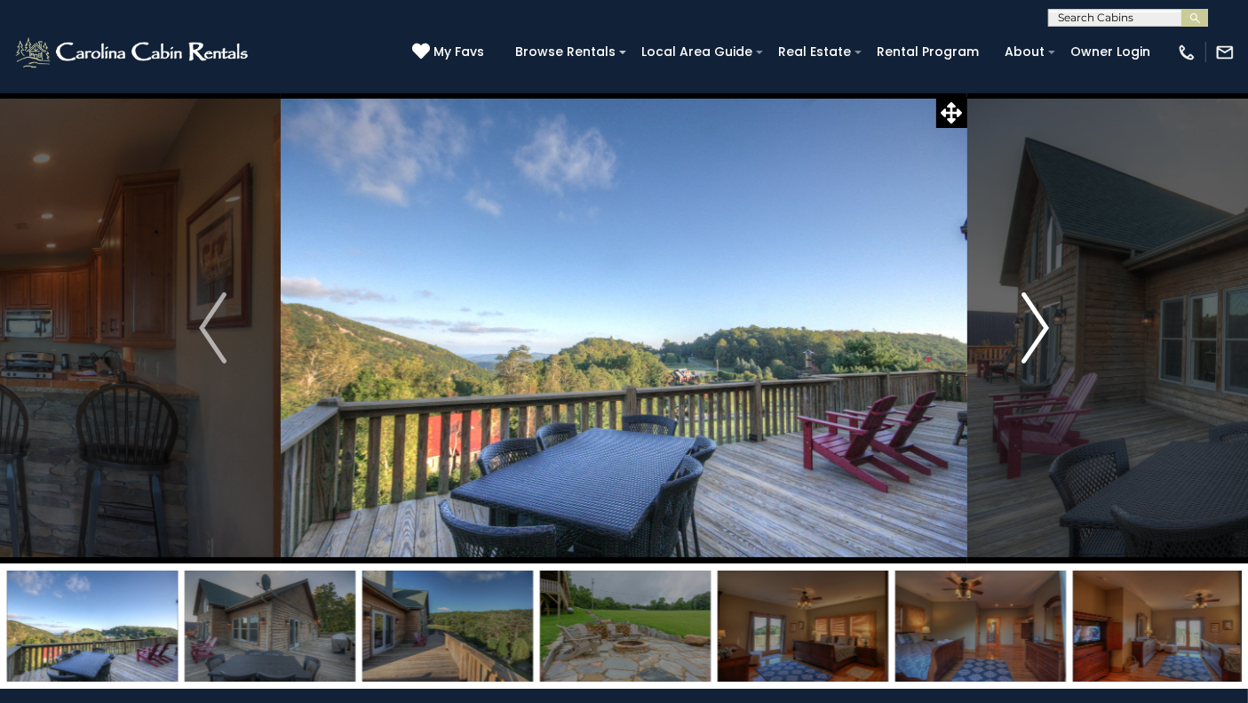
click at [1041, 324] on img "Next" at bounding box center [1035, 327] width 27 height 71
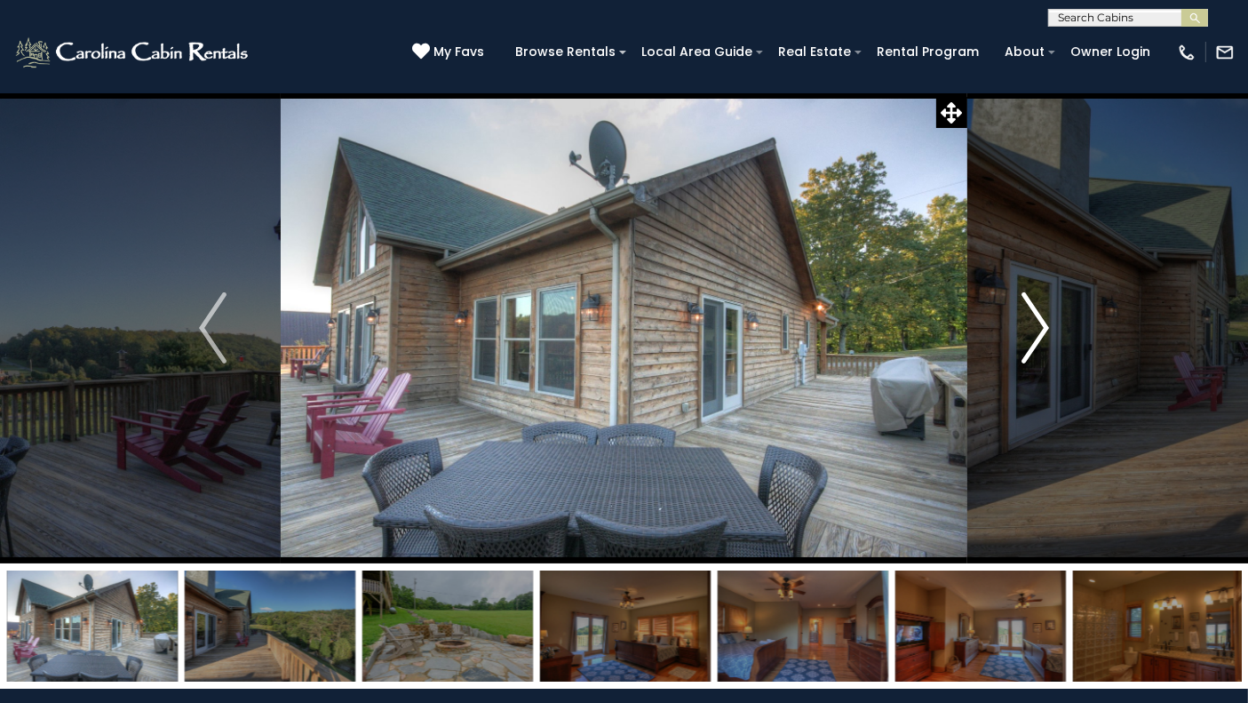
click at [1041, 324] on img "Next" at bounding box center [1035, 327] width 27 height 71
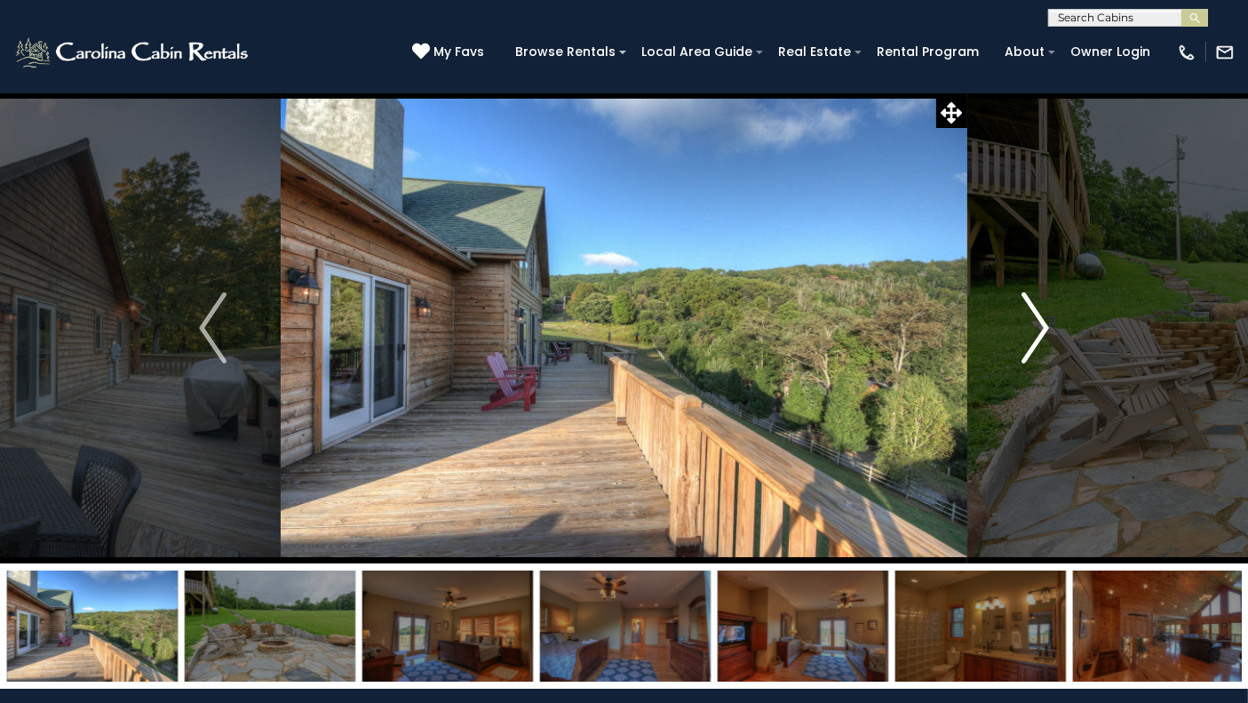
click at [1041, 324] on img "Next" at bounding box center [1035, 327] width 27 height 71
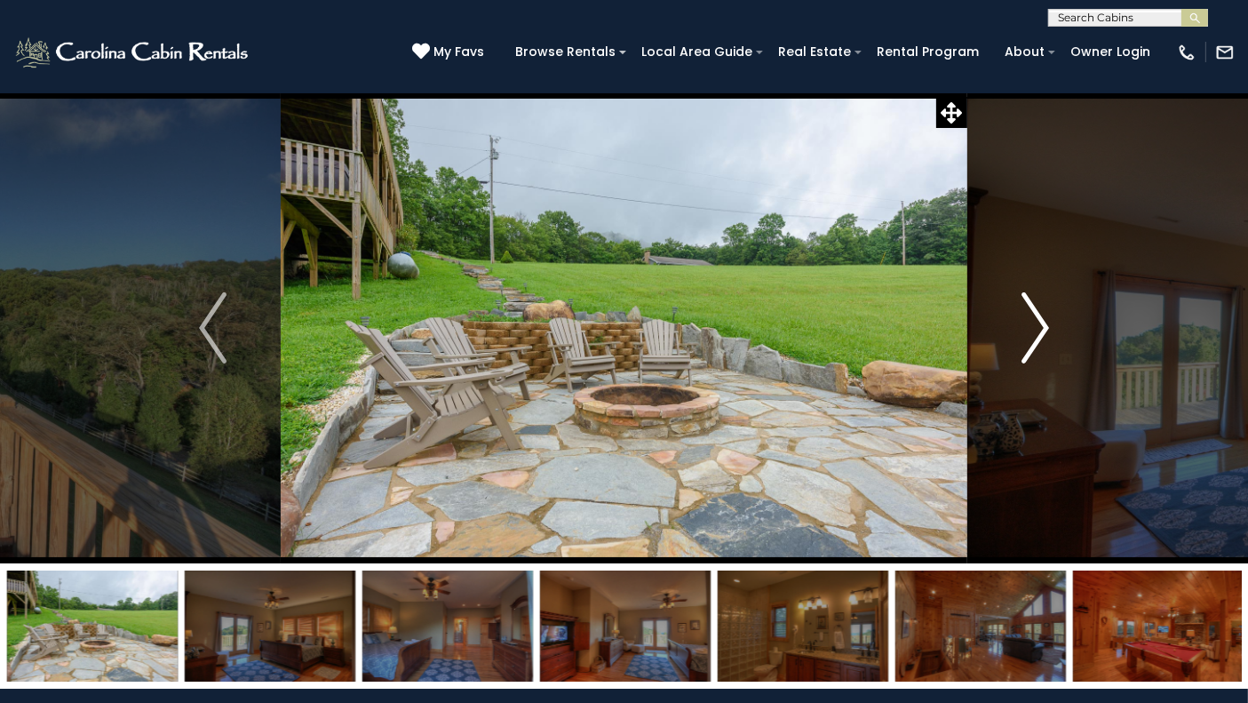
click at [1041, 324] on img "Next" at bounding box center [1035, 327] width 27 height 71
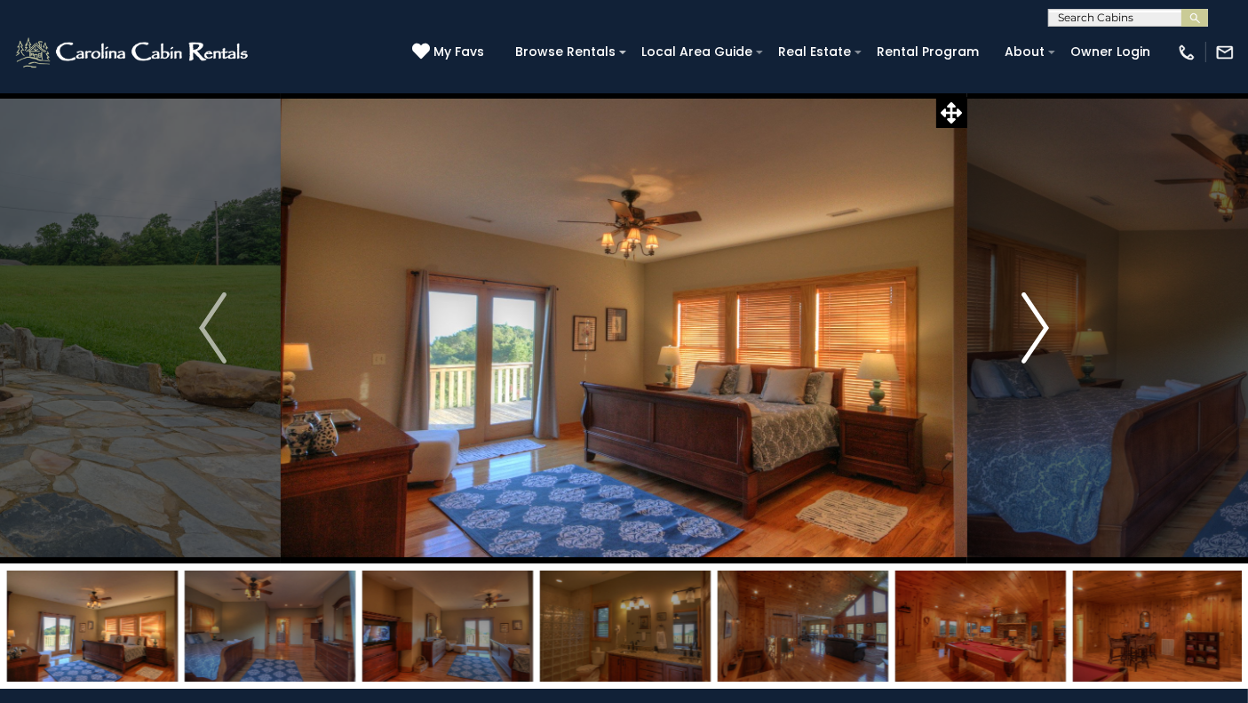
click at [1041, 324] on img "Next" at bounding box center [1035, 327] width 27 height 71
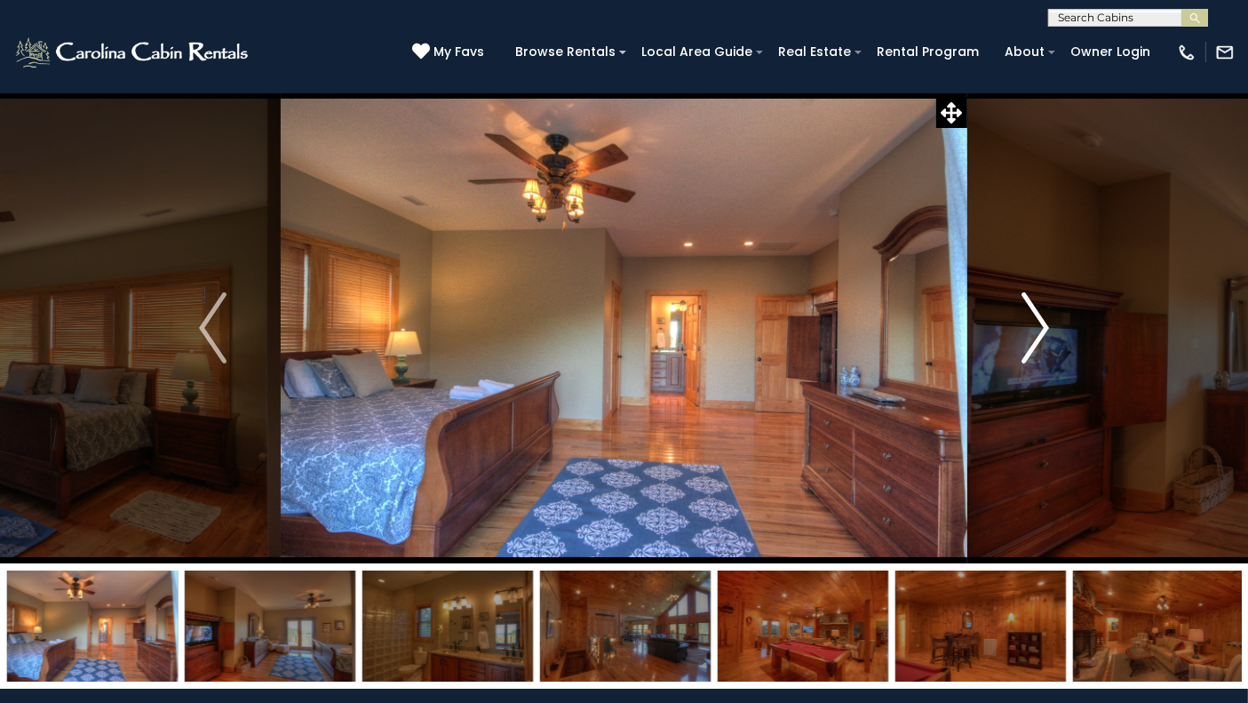
click at [1041, 324] on img "Next" at bounding box center [1035, 327] width 27 height 71
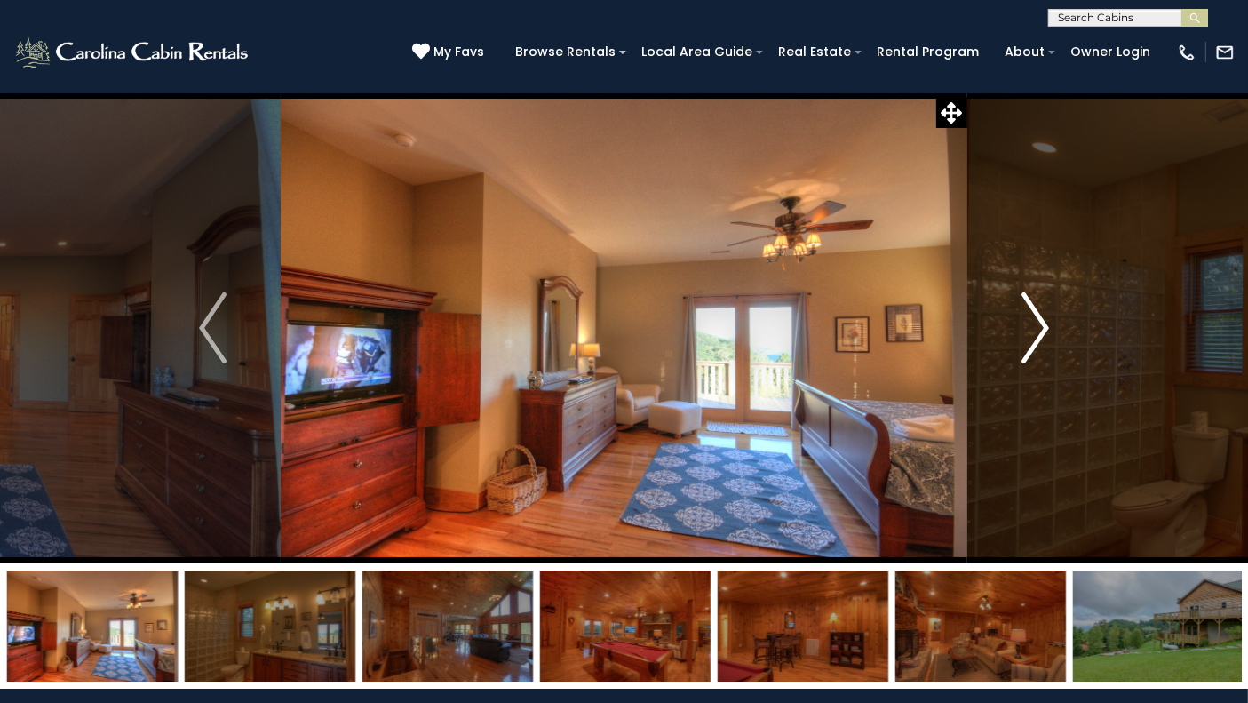
click at [1041, 324] on img "Next" at bounding box center [1035, 327] width 27 height 71
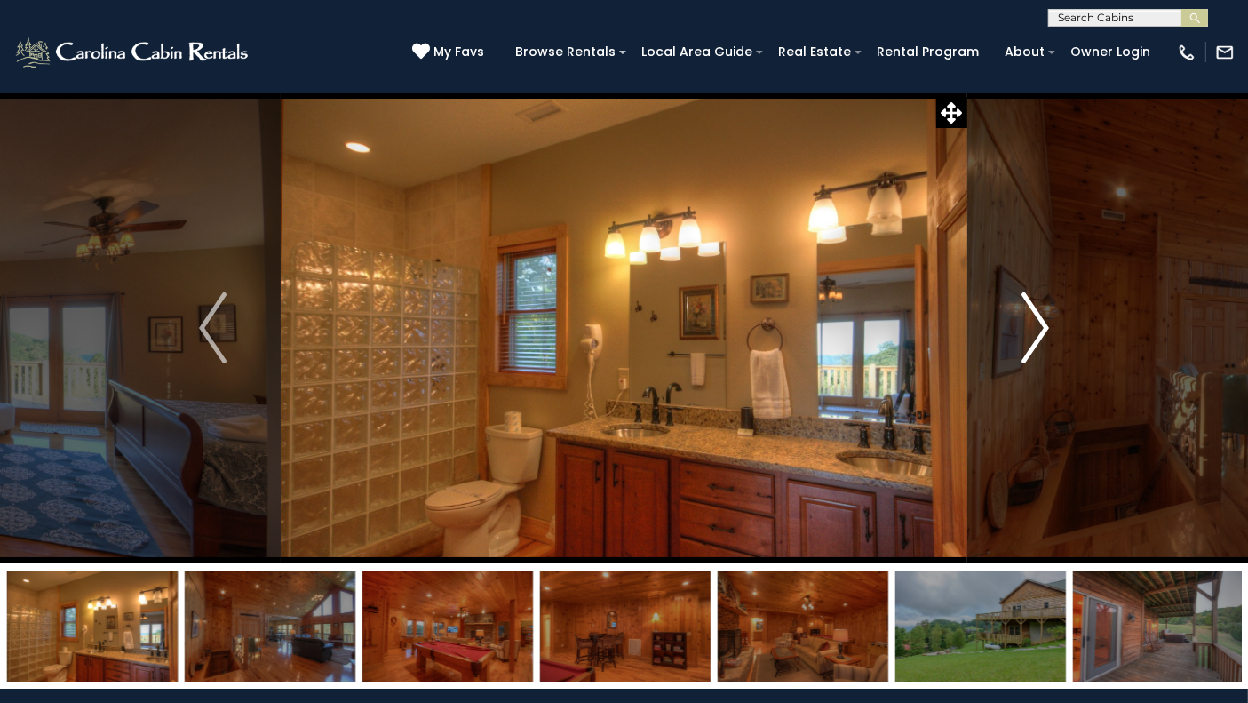
click at [1051, 308] on button "Next" at bounding box center [1036, 327] width 136 height 471
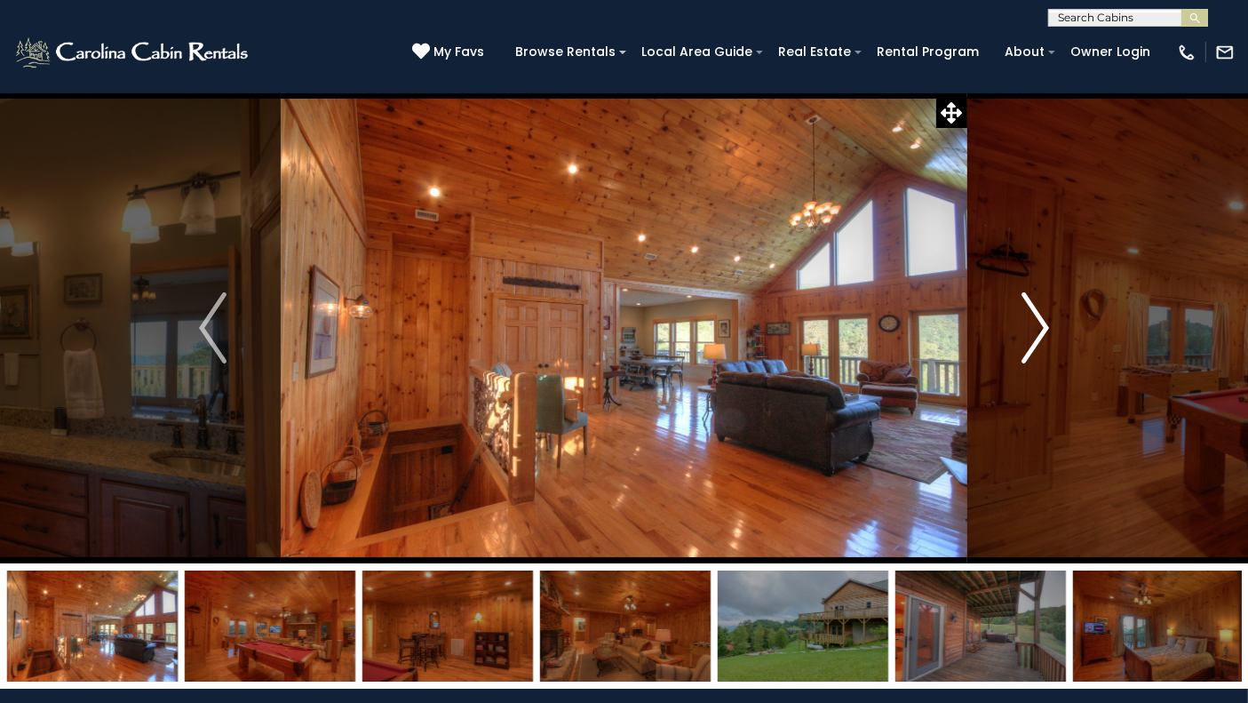
click at [1051, 308] on button "Next" at bounding box center [1036, 327] width 136 height 471
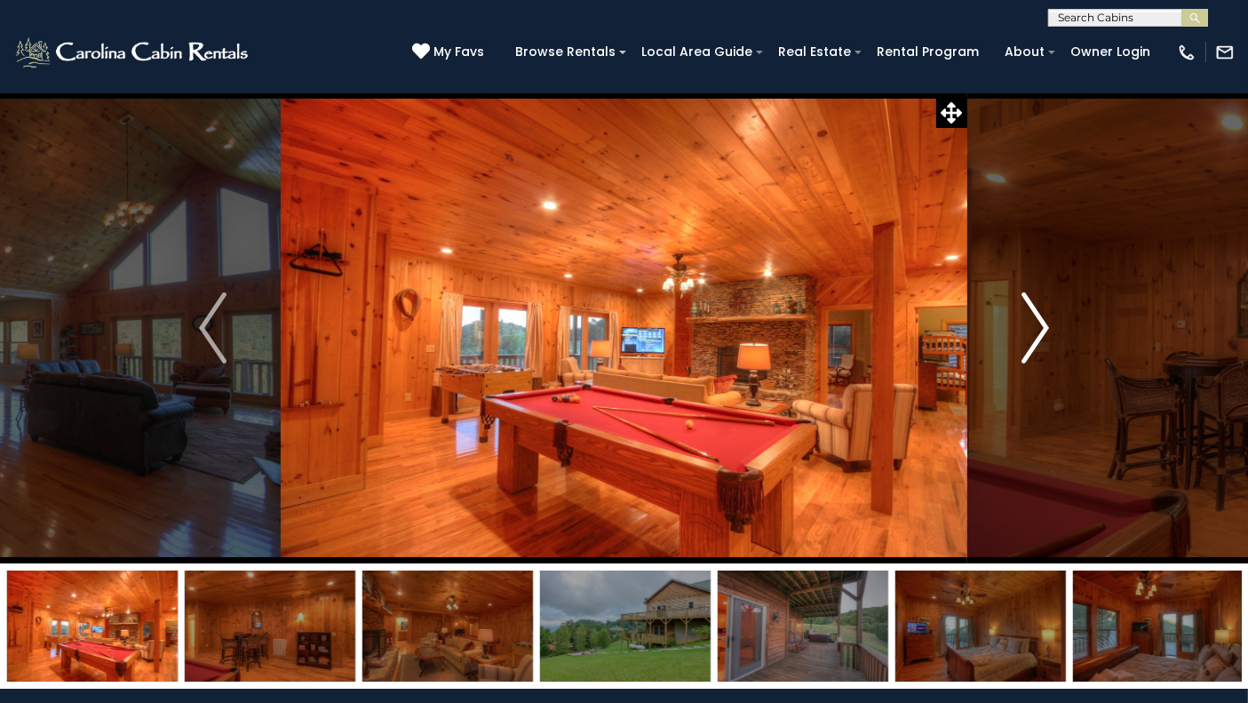
click at [1053, 311] on button "Next" at bounding box center [1036, 327] width 136 height 471
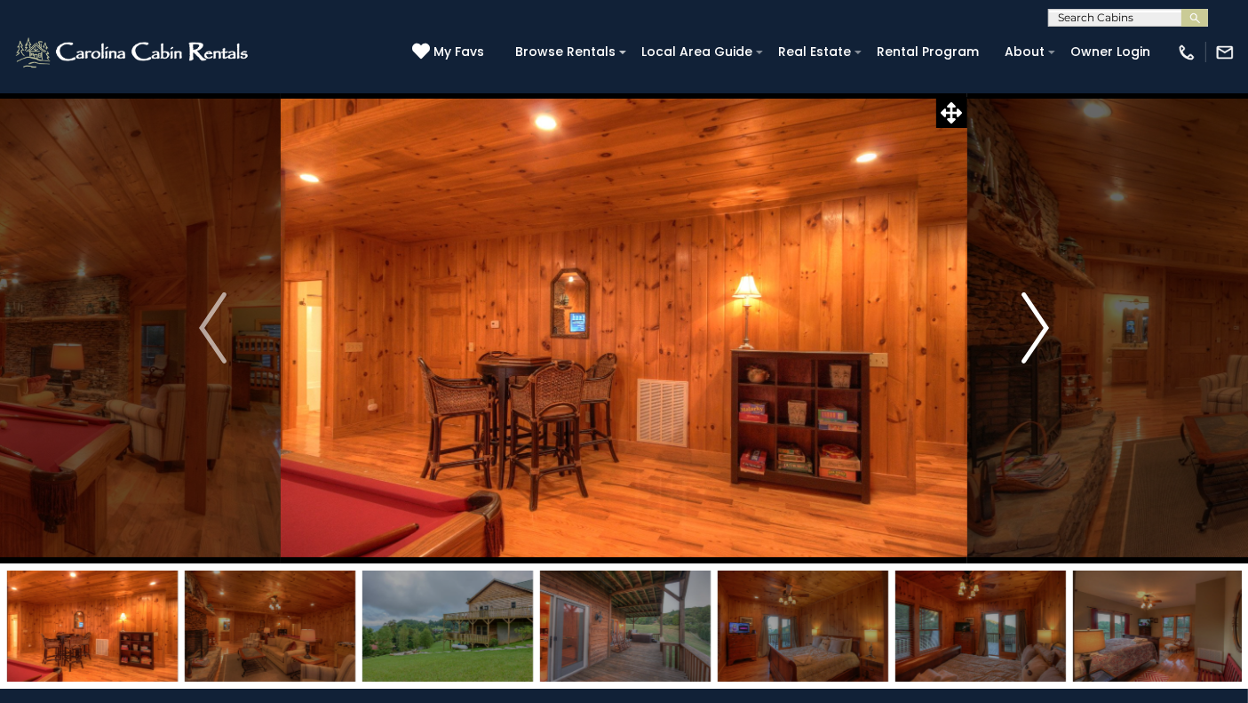
click at [1053, 311] on button "Next" at bounding box center [1036, 327] width 136 height 471
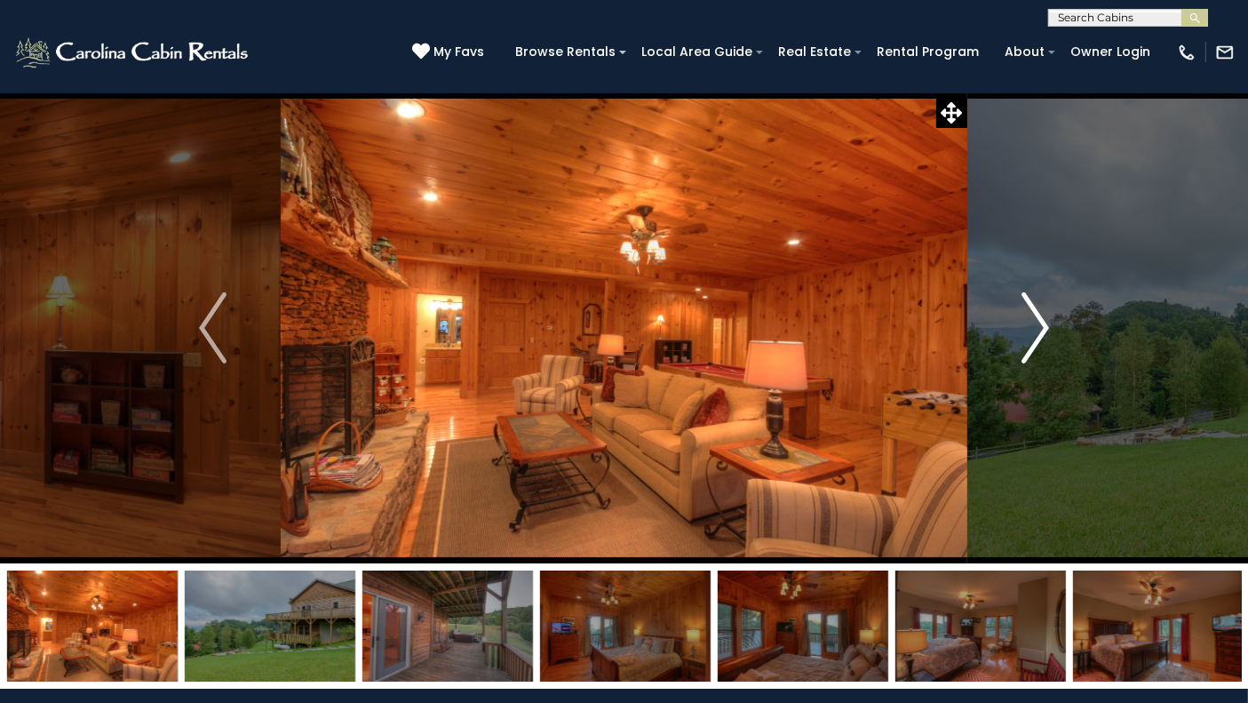
click at [1048, 309] on button "Next" at bounding box center [1036, 327] width 136 height 471
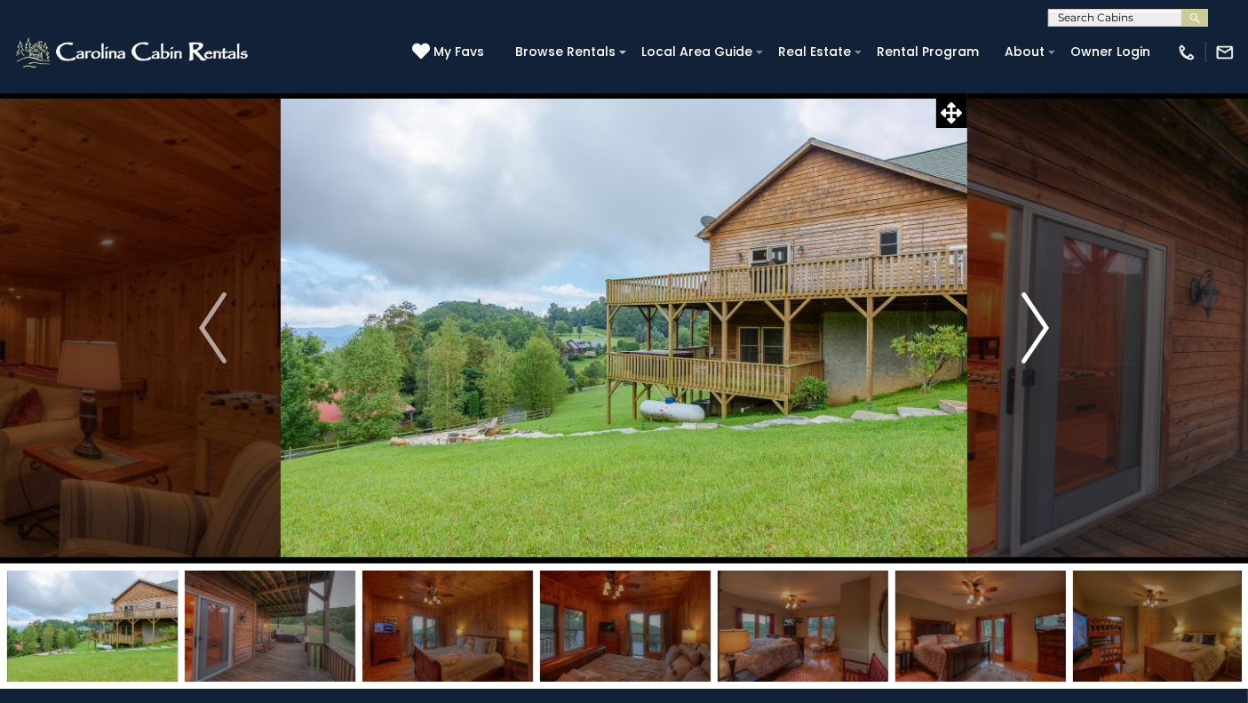
click at [1048, 309] on button "Next" at bounding box center [1036, 327] width 136 height 471
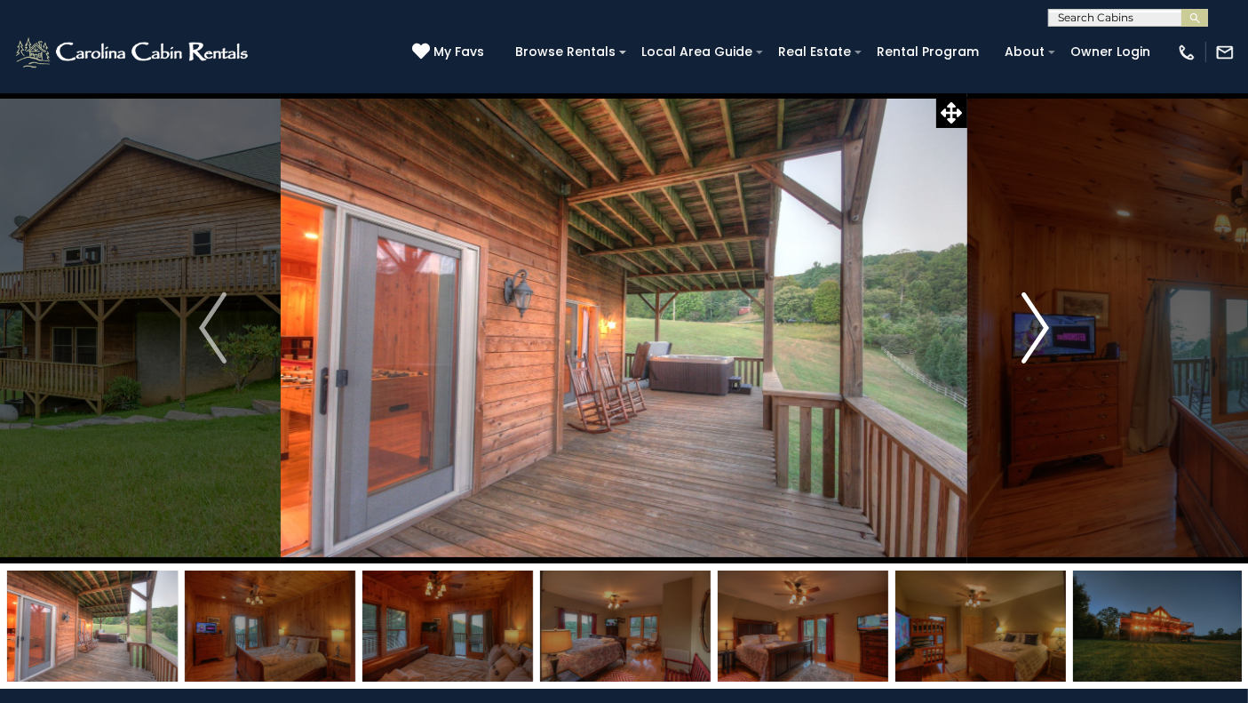
click at [1048, 311] on img "Next" at bounding box center [1035, 327] width 27 height 71
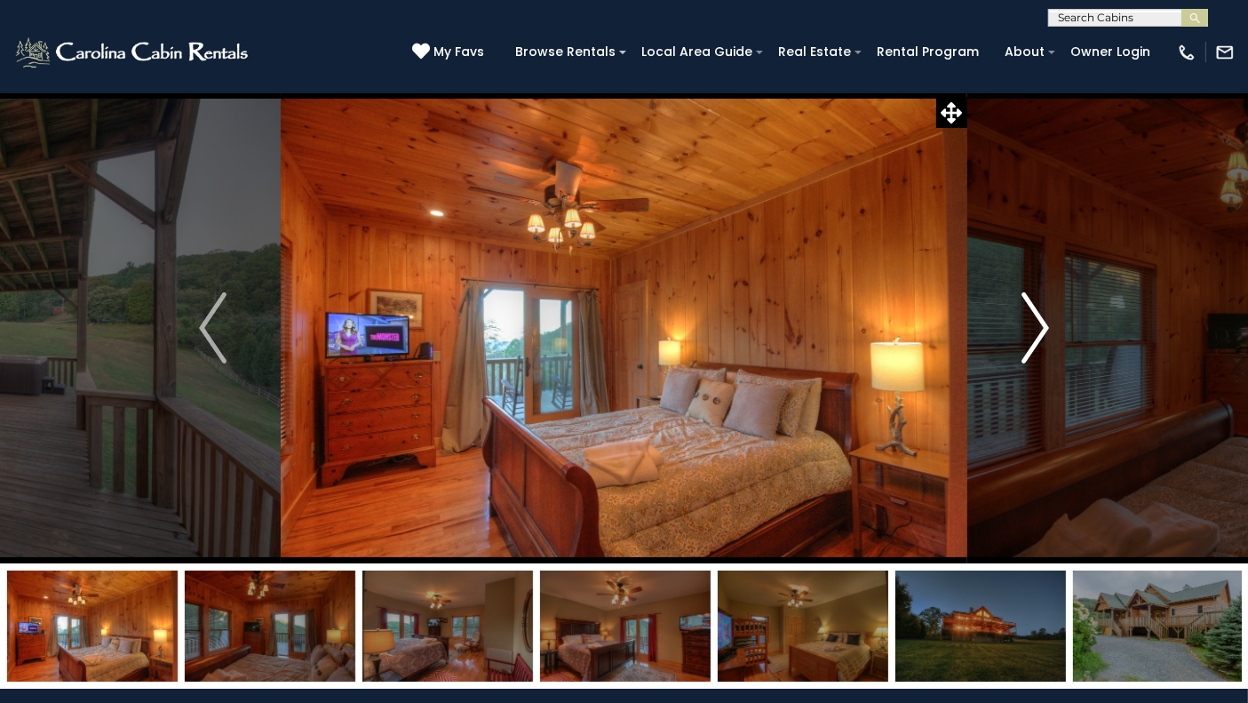
click at [1048, 311] on img "Next" at bounding box center [1035, 327] width 27 height 71
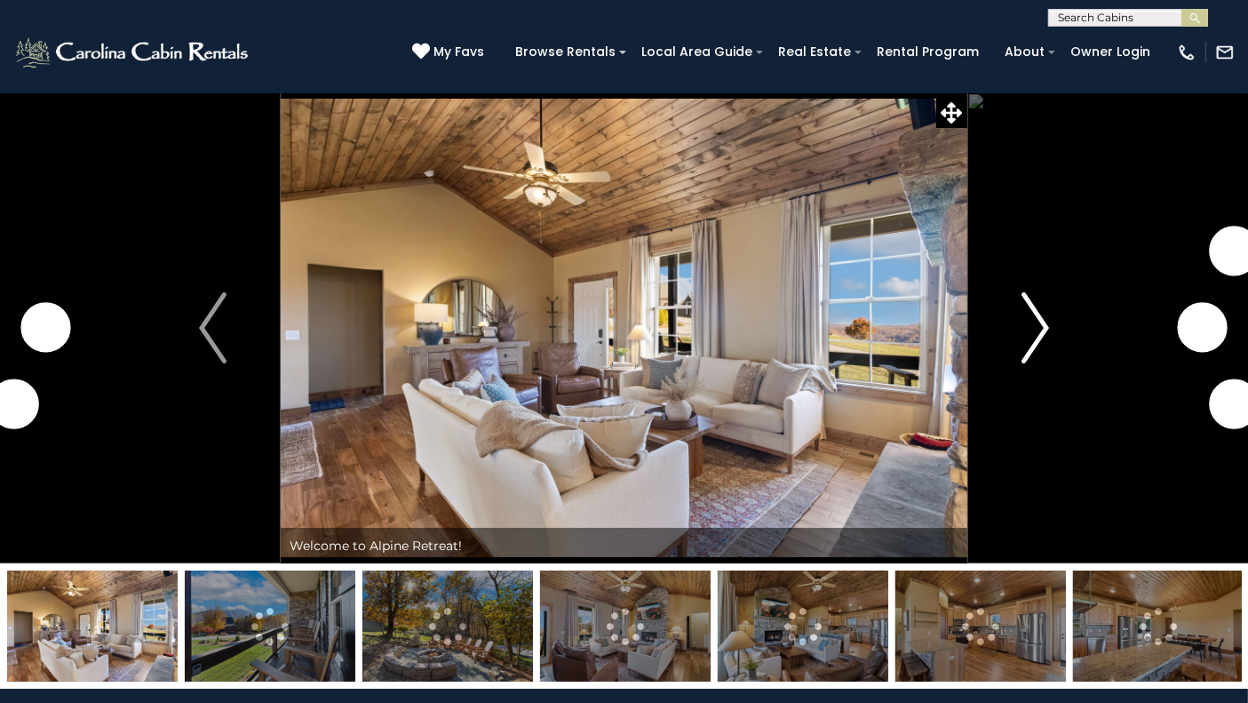
click at [1031, 323] on img "Next" at bounding box center [1035, 327] width 27 height 71
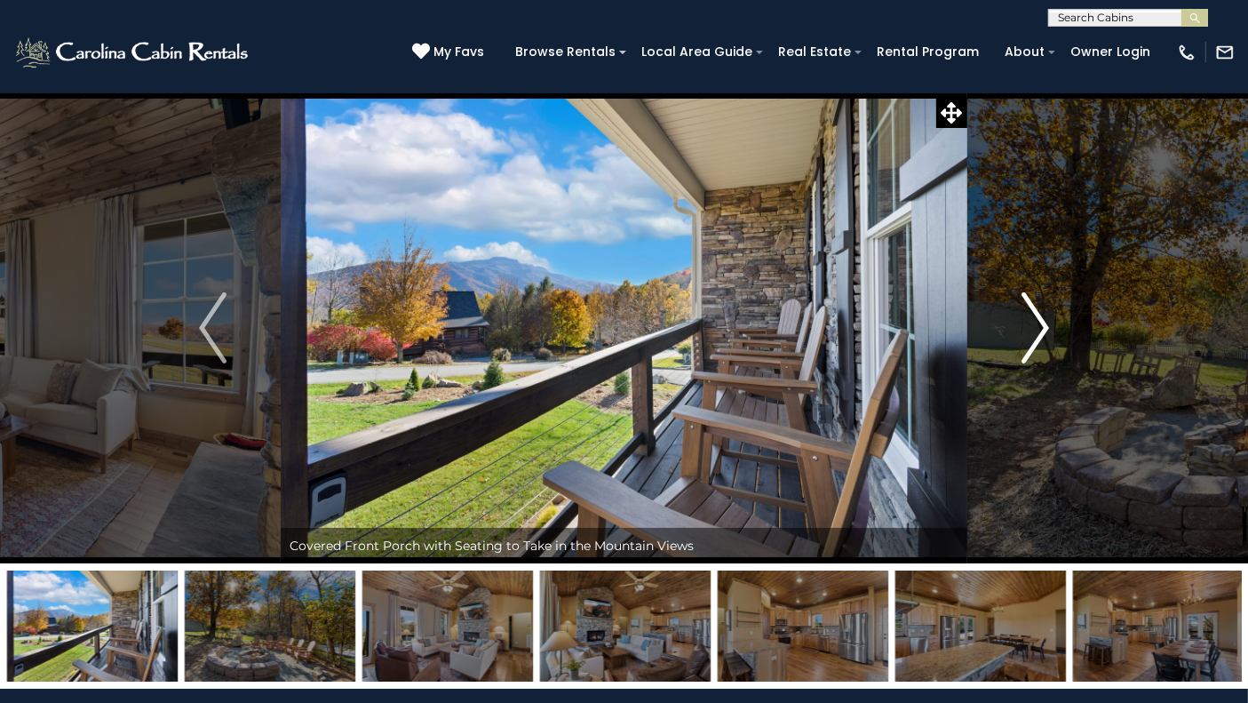
click at [1031, 322] on img "Next" at bounding box center [1035, 327] width 27 height 71
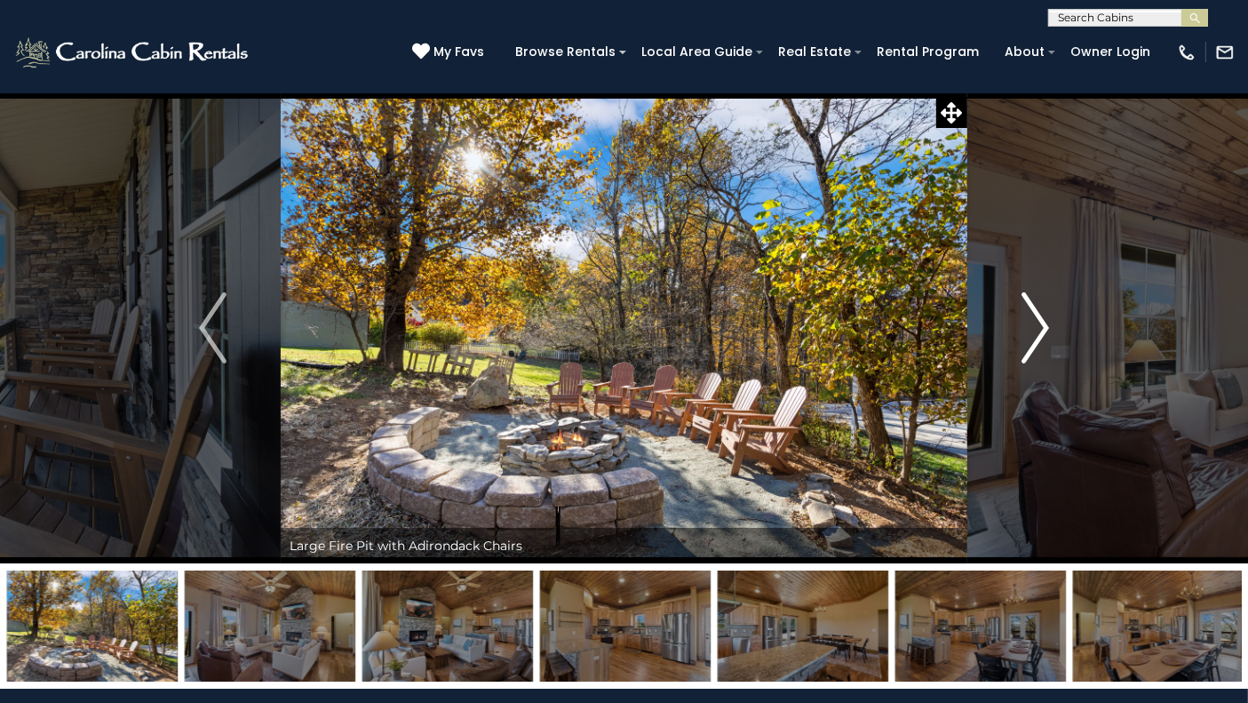
click at [1035, 325] on img "Next" at bounding box center [1035, 327] width 27 height 71
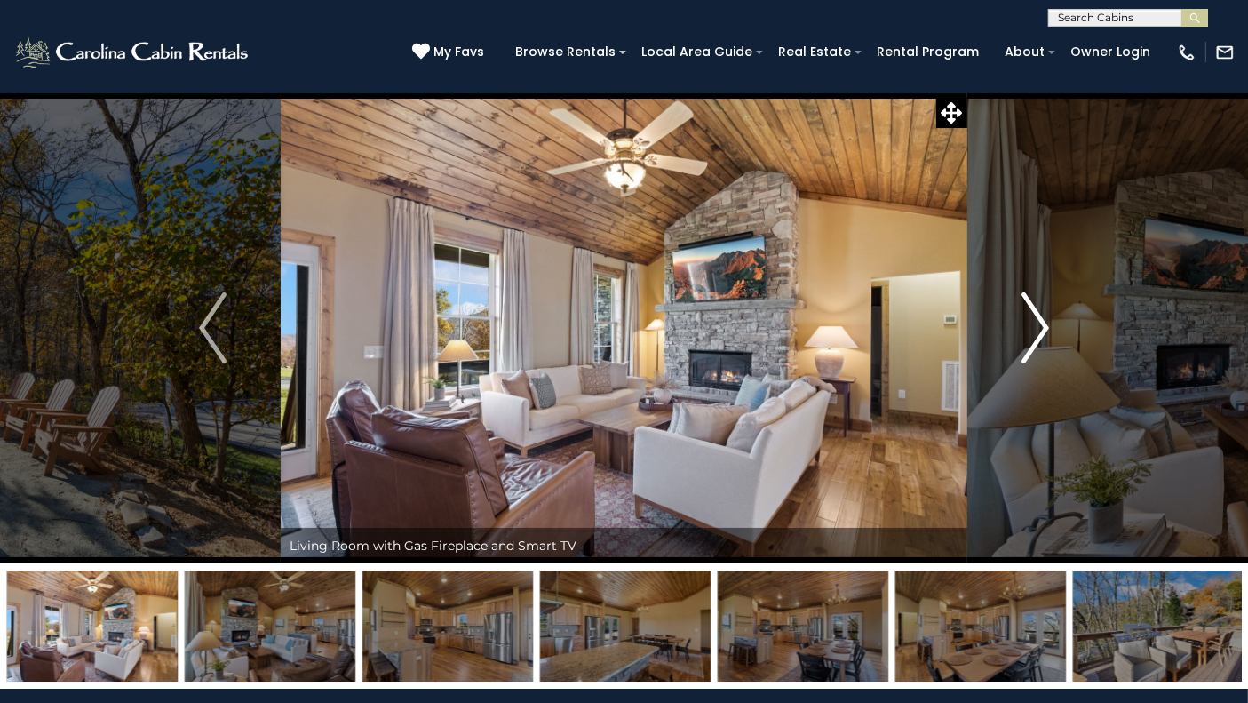
click at [1031, 322] on img "Next" at bounding box center [1035, 327] width 27 height 71
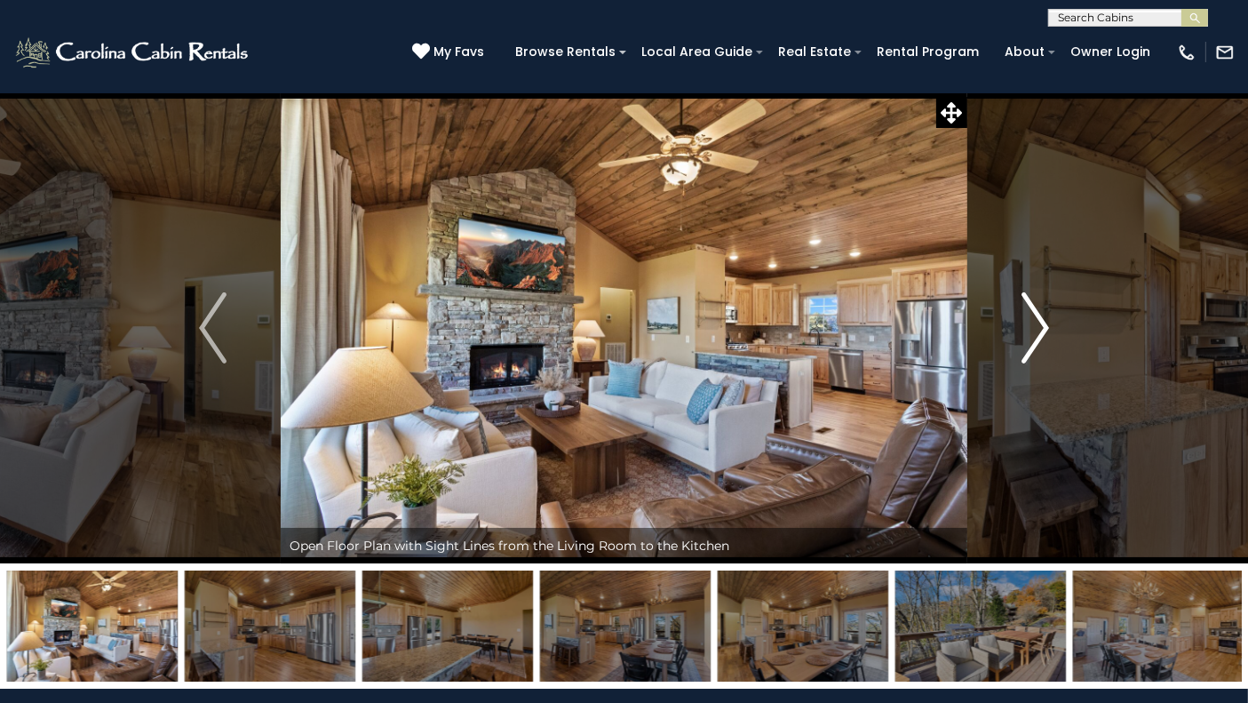
click at [1037, 325] on img "Next" at bounding box center [1035, 327] width 27 height 71
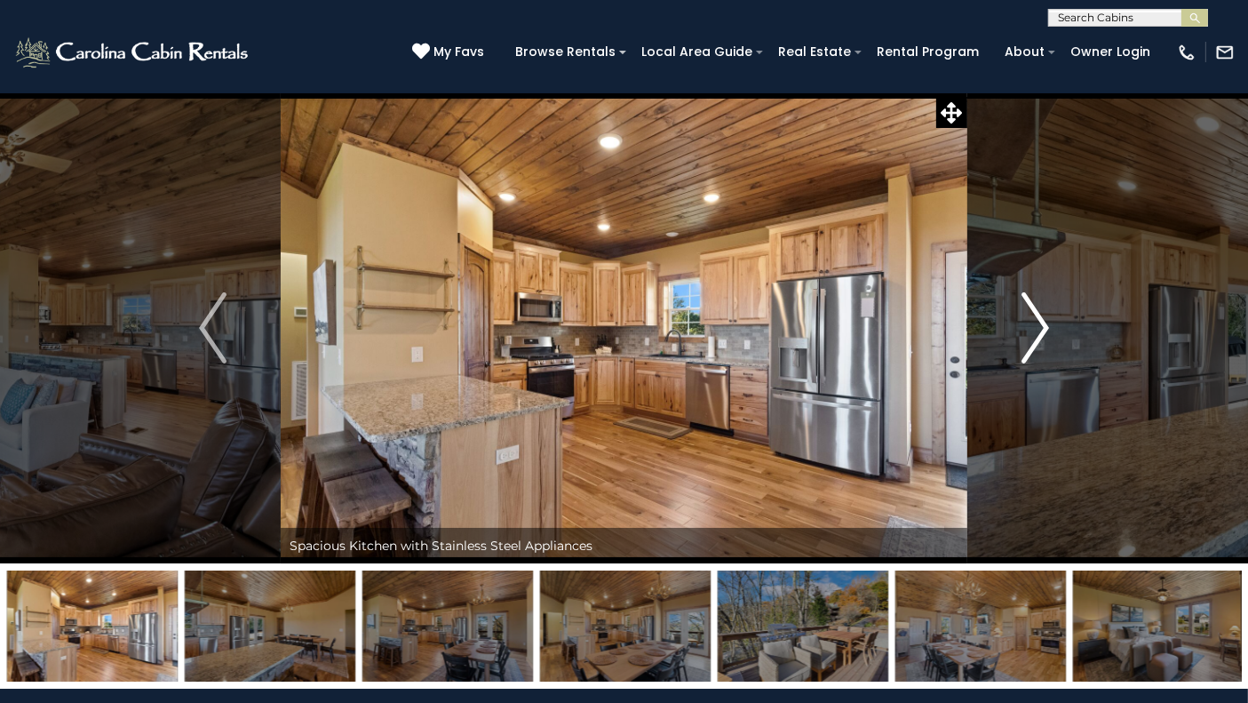
click at [1040, 327] on img "Next" at bounding box center [1035, 327] width 27 height 71
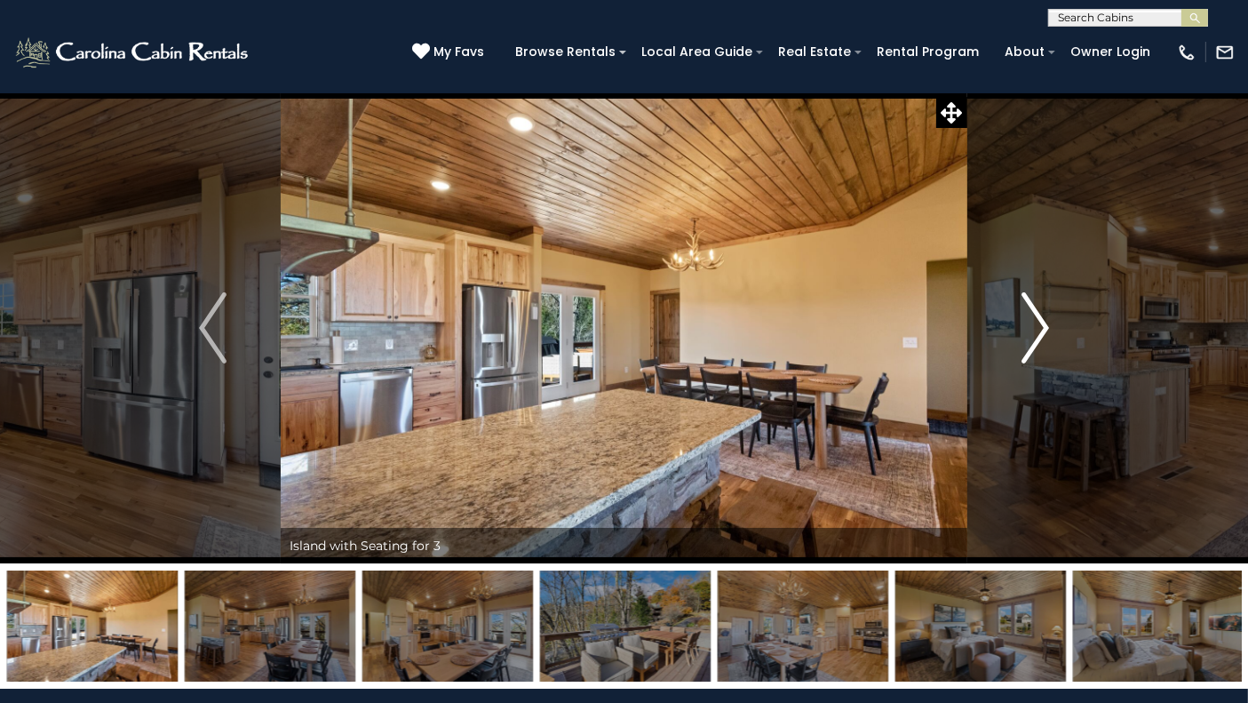
click at [1040, 327] on img "Next" at bounding box center [1035, 327] width 27 height 71
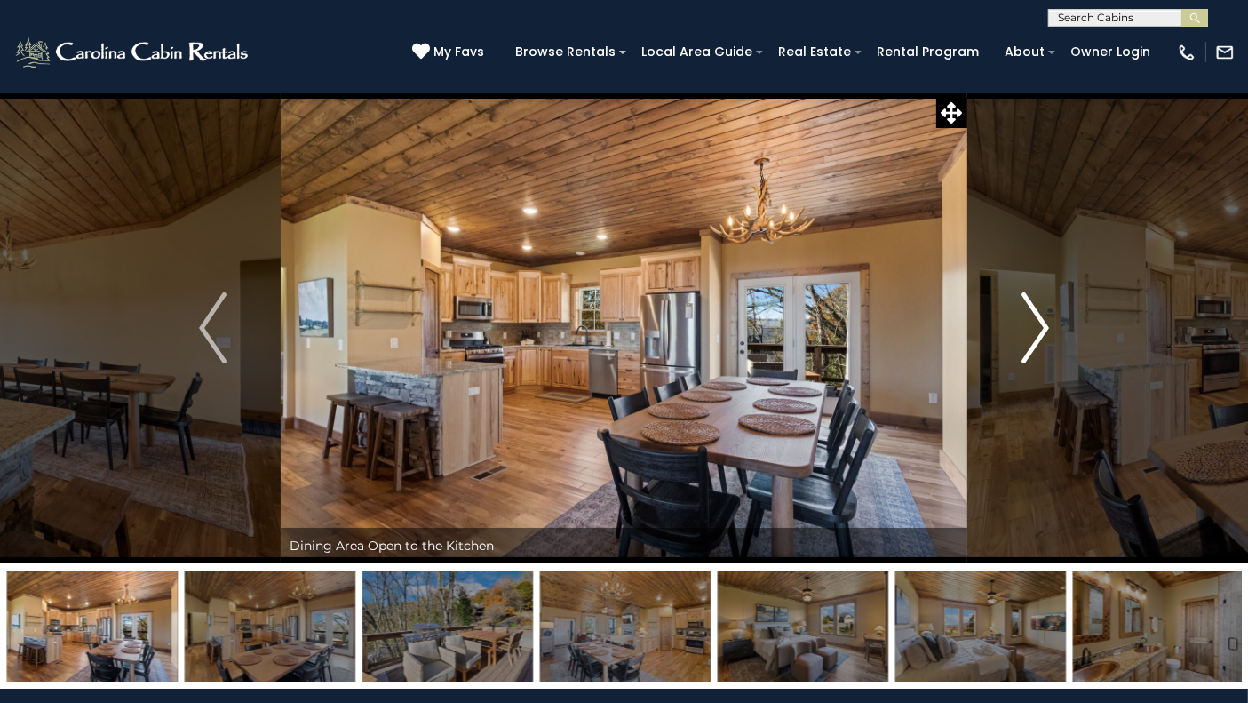
click at [1041, 329] on img "Next" at bounding box center [1035, 327] width 27 height 71
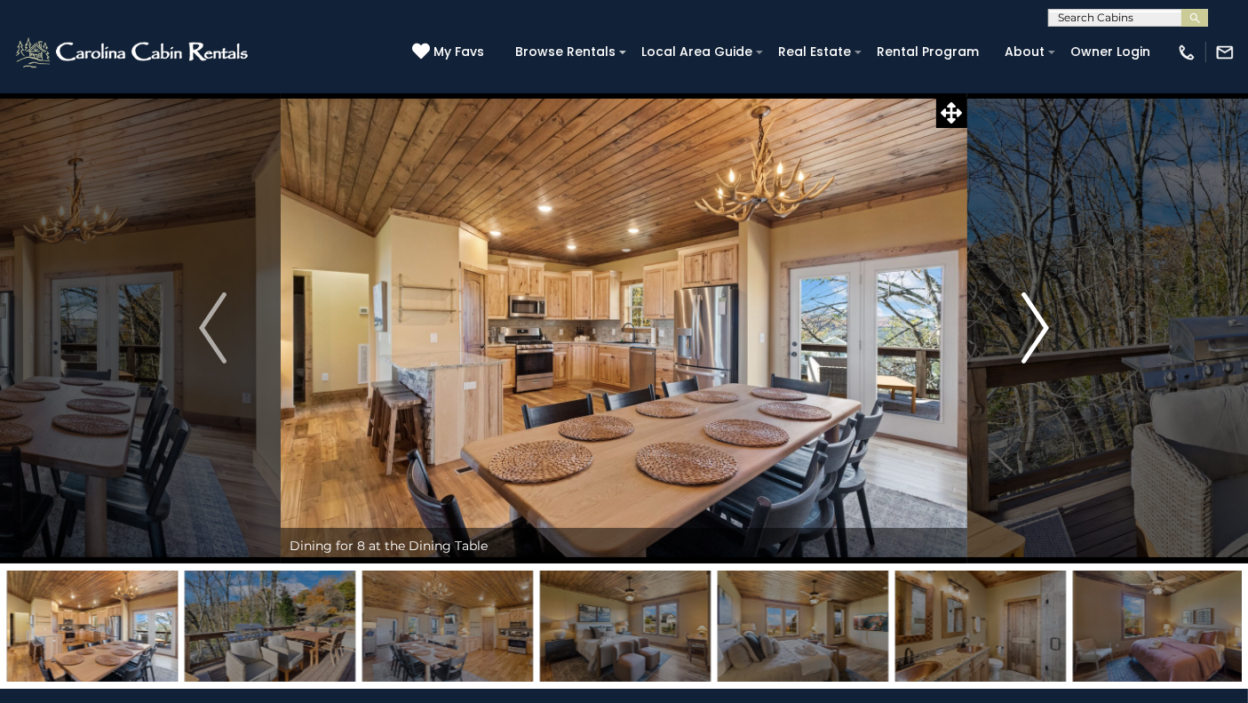
click at [1042, 329] on img "Next" at bounding box center [1035, 327] width 27 height 71
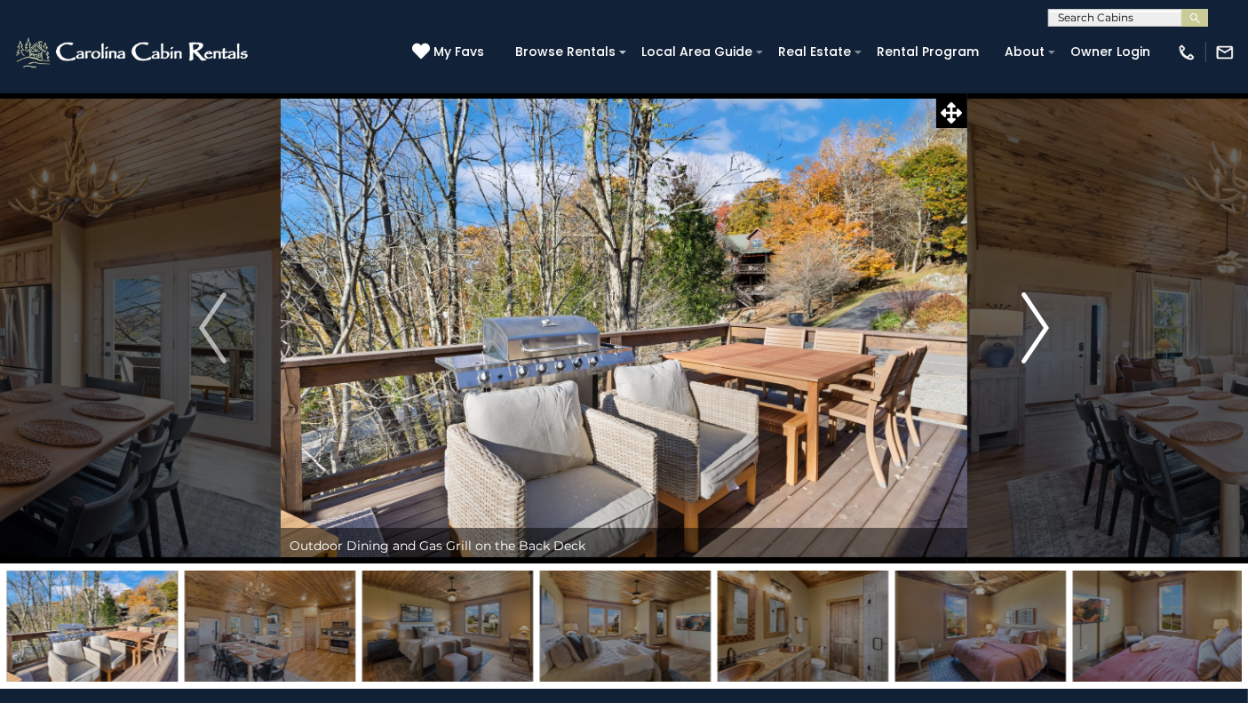
click at [1042, 329] on img "Next" at bounding box center [1035, 327] width 27 height 71
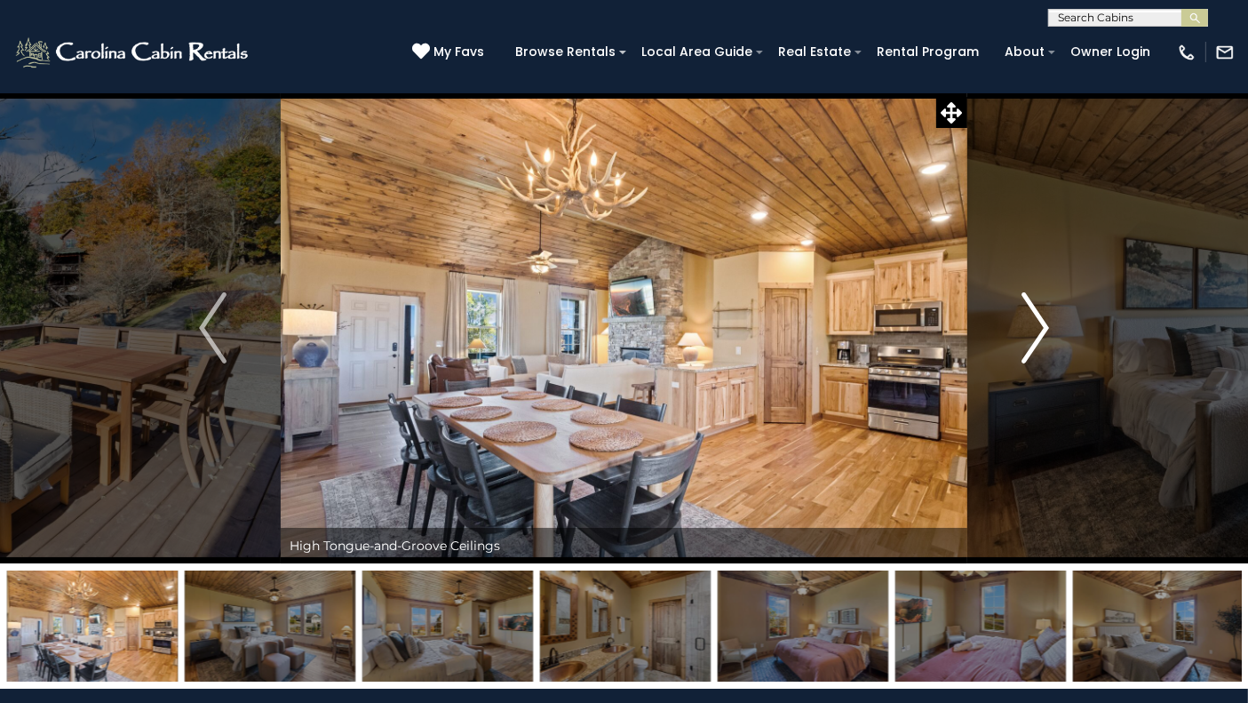
click at [1042, 329] on img "Next" at bounding box center [1035, 327] width 27 height 71
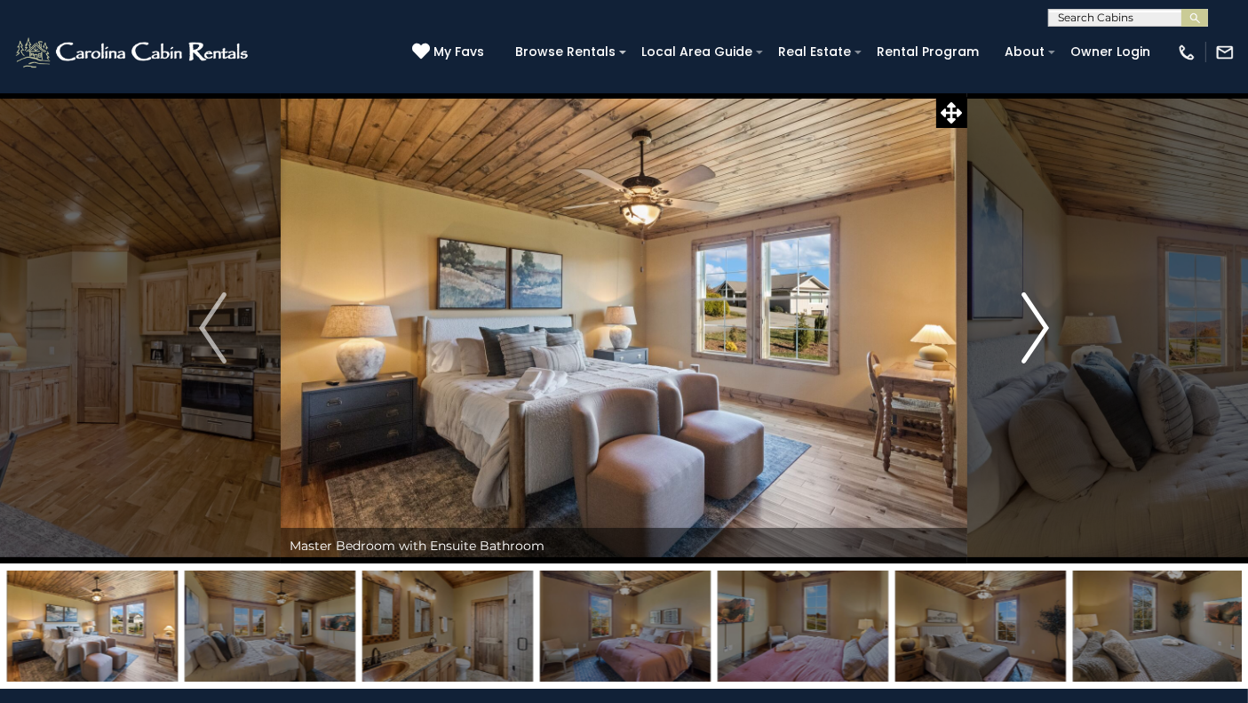
click at [1042, 329] on img "Next" at bounding box center [1035, 327] width 27 height 71
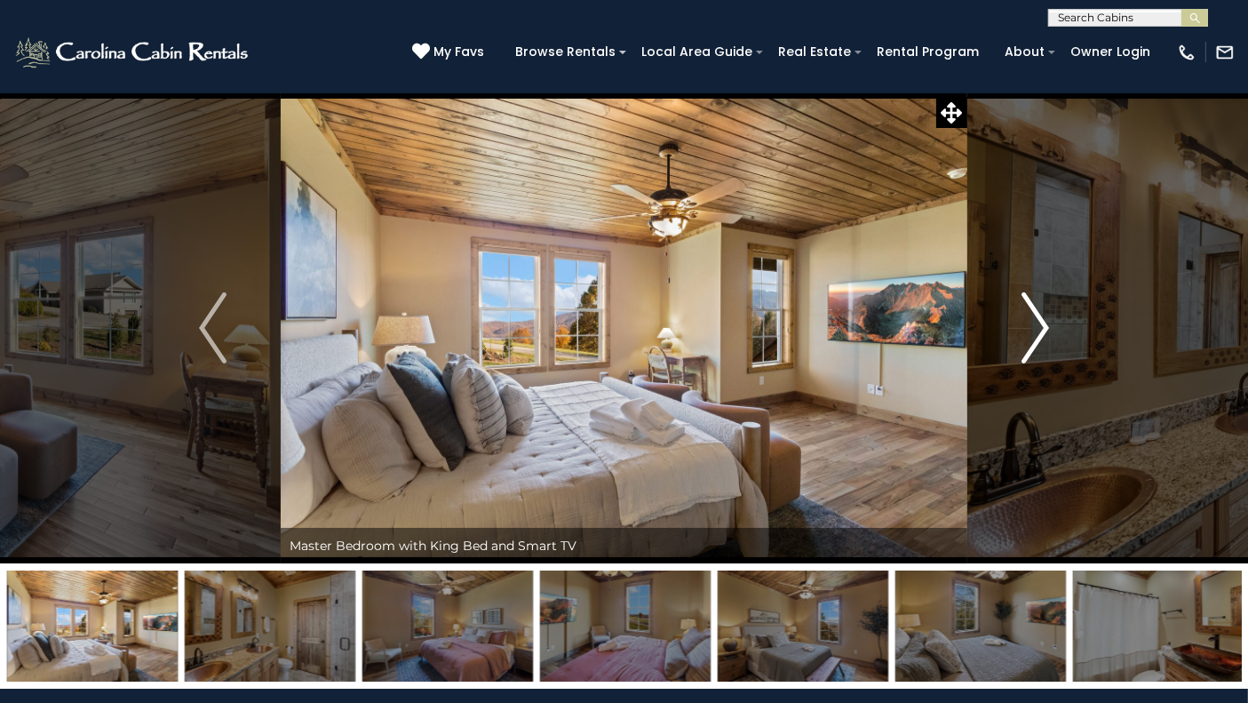
click at [1049, 333] on button "Next" at bounding box center [1036, 327] width 136 height 471
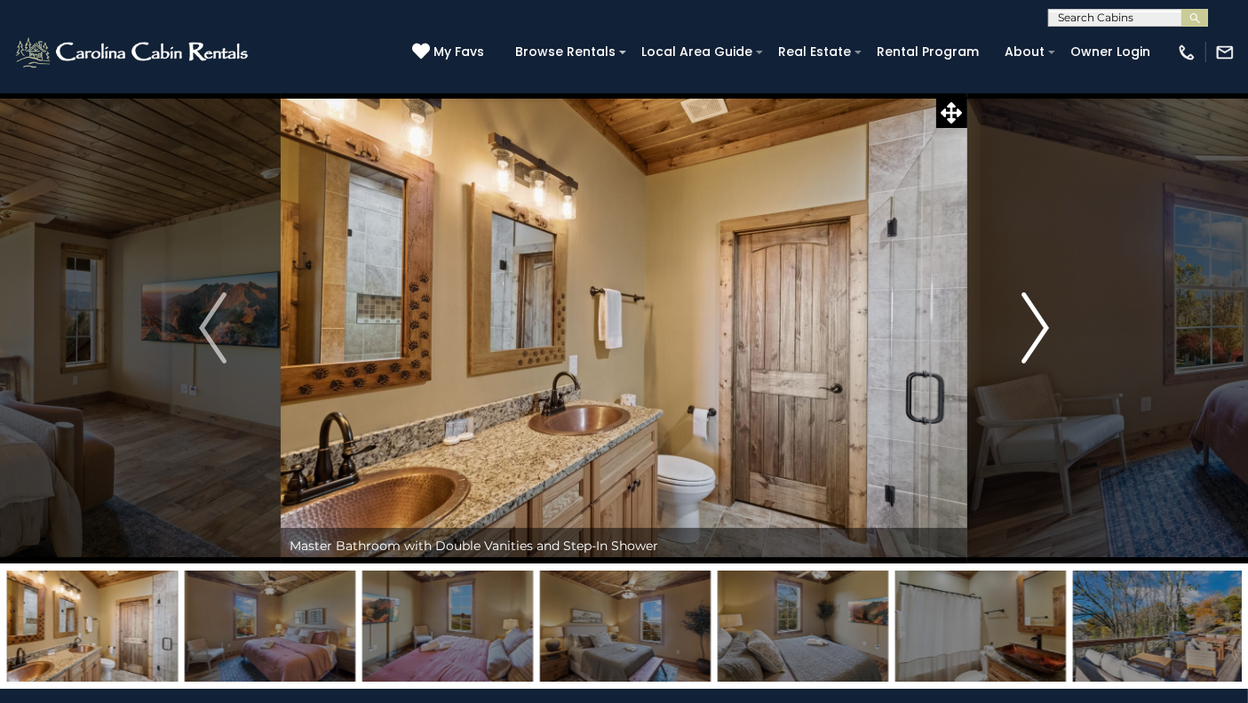
click at [1049, 333] on button "Next" at bounding box center [1036, 327] width 136 height 471
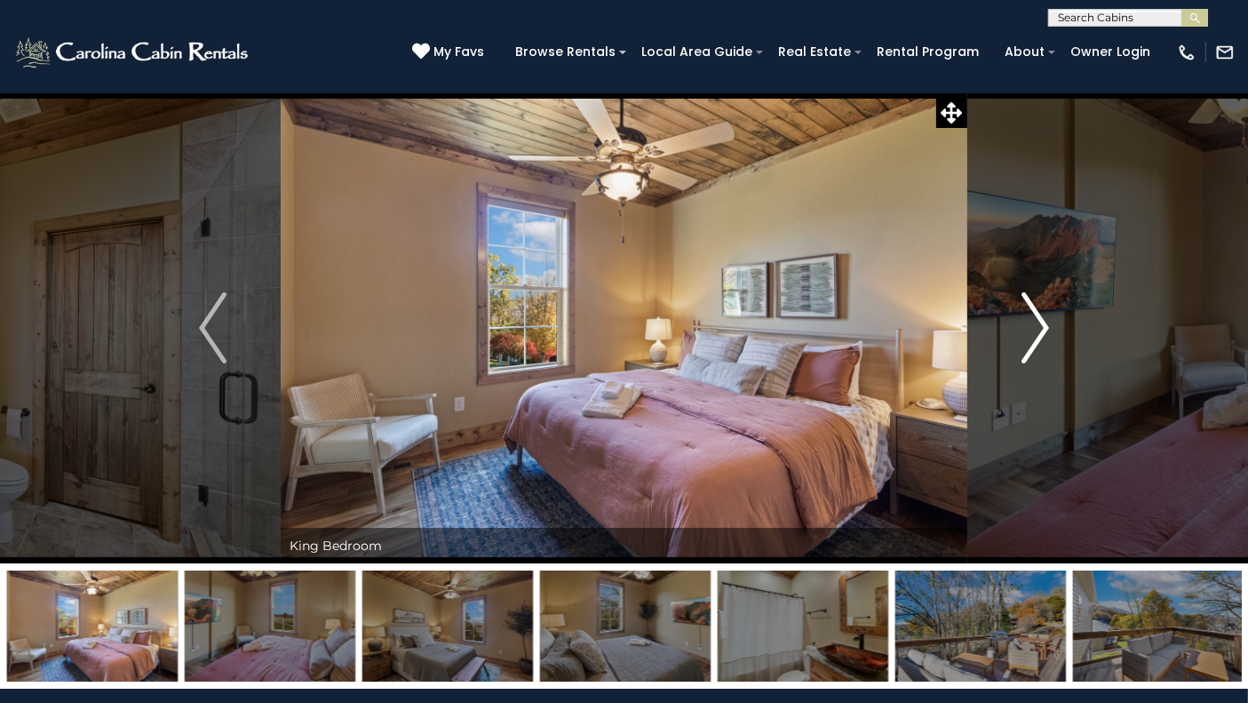
click at [1049, 333] on button "Next" at bounding box center [1036, 327] width 136 height 471
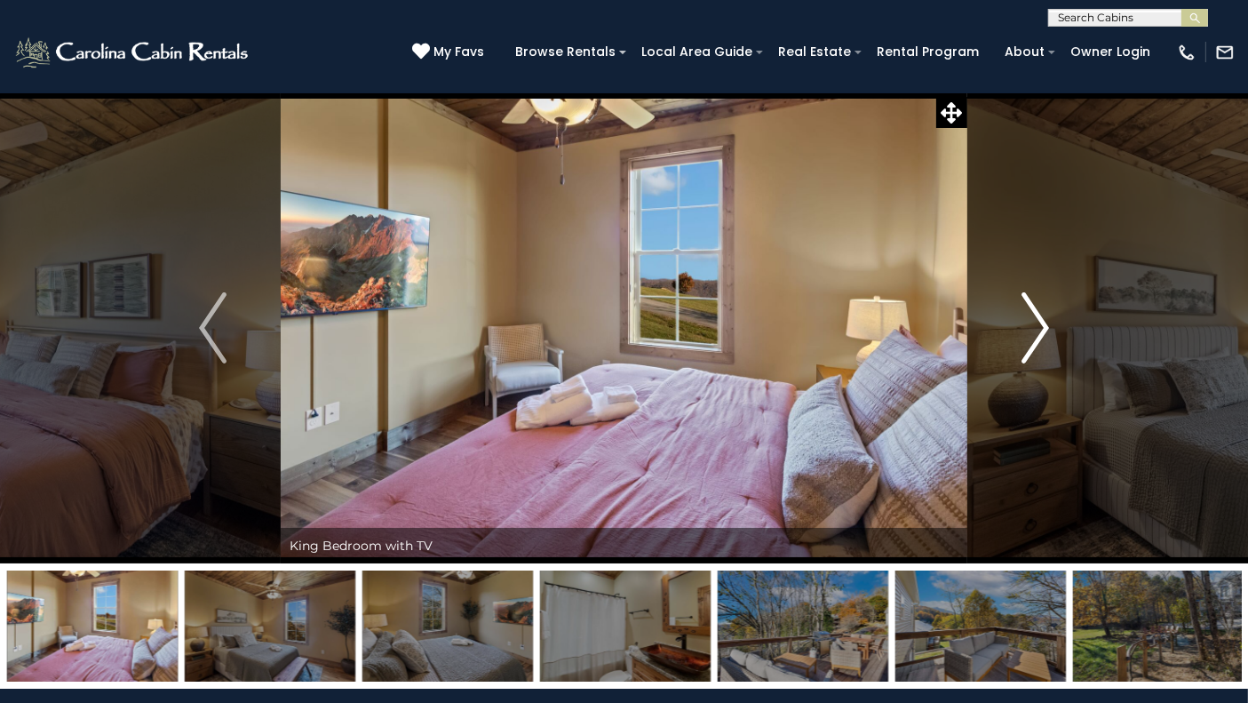
click at [1049, 333] on button "Next" at bounding box center [1036, 327] width 136 height 471
